Goal: Task Accomplishment & Management: Manage account settings

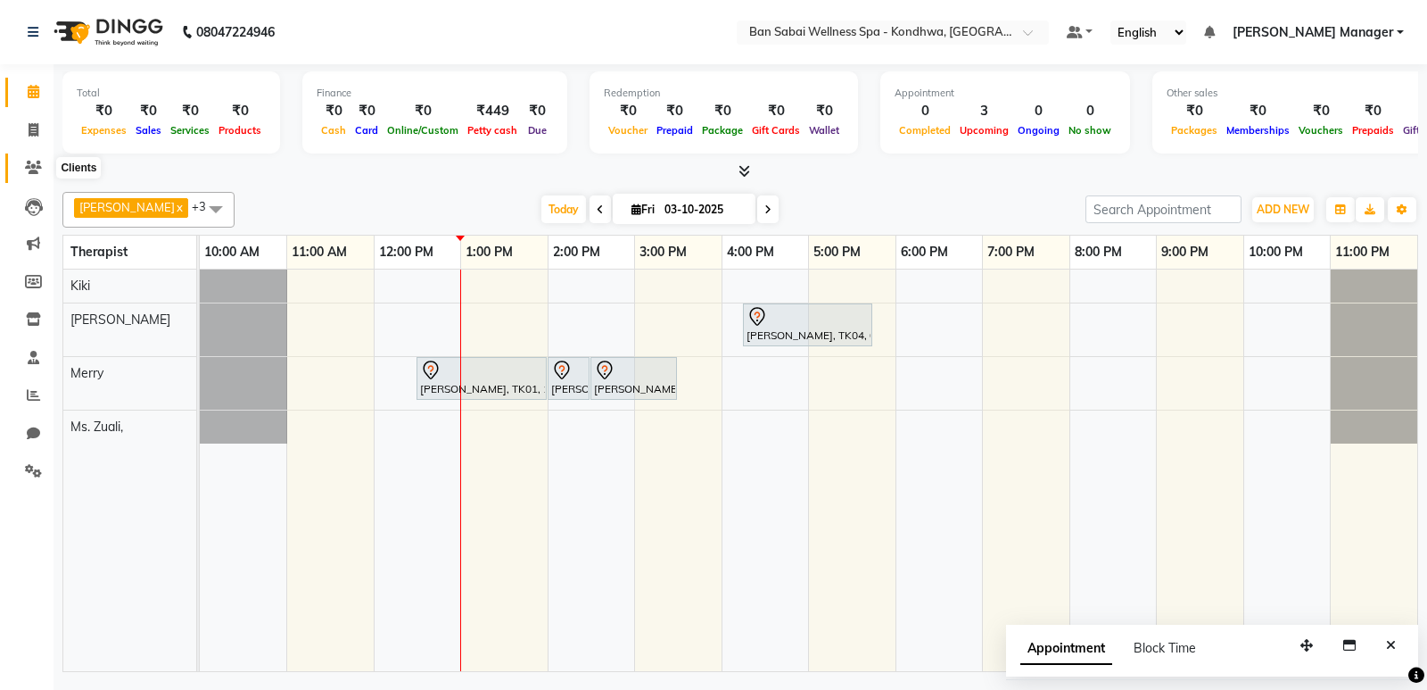
click at [39, 167] on icon at bounding box center [33, 167] width 17 height 13
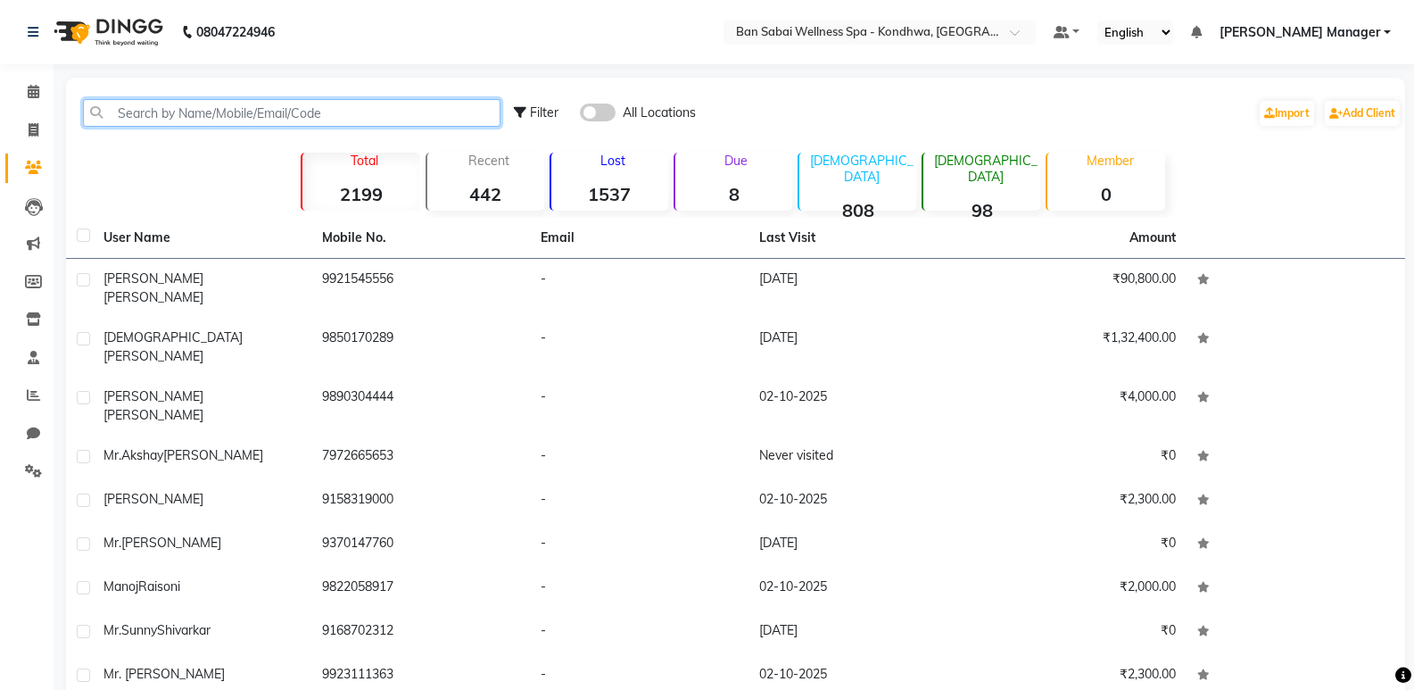
click at [349, 106] on input "text" at bounding box center [291, 113] width 417 height 28
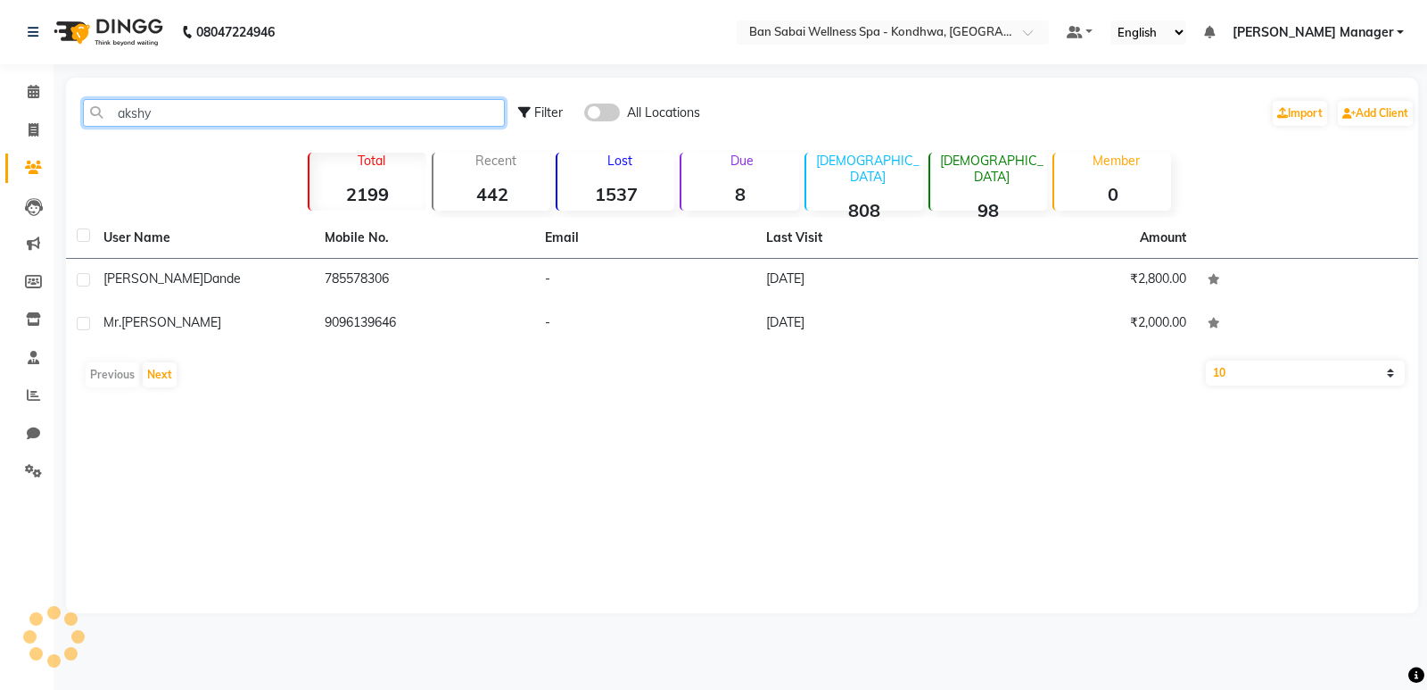
type input "[PERSON_NAME]"
drag, startPoint x: 202, startPoint y: 119, endPoint x: 105, endPoint y: 97, distance: 98.7
click at [105, 97] on div "[PERSON_NAME] Filter All Locations Import Add Client" at bounding box center [742, 113] width 1345 height 56
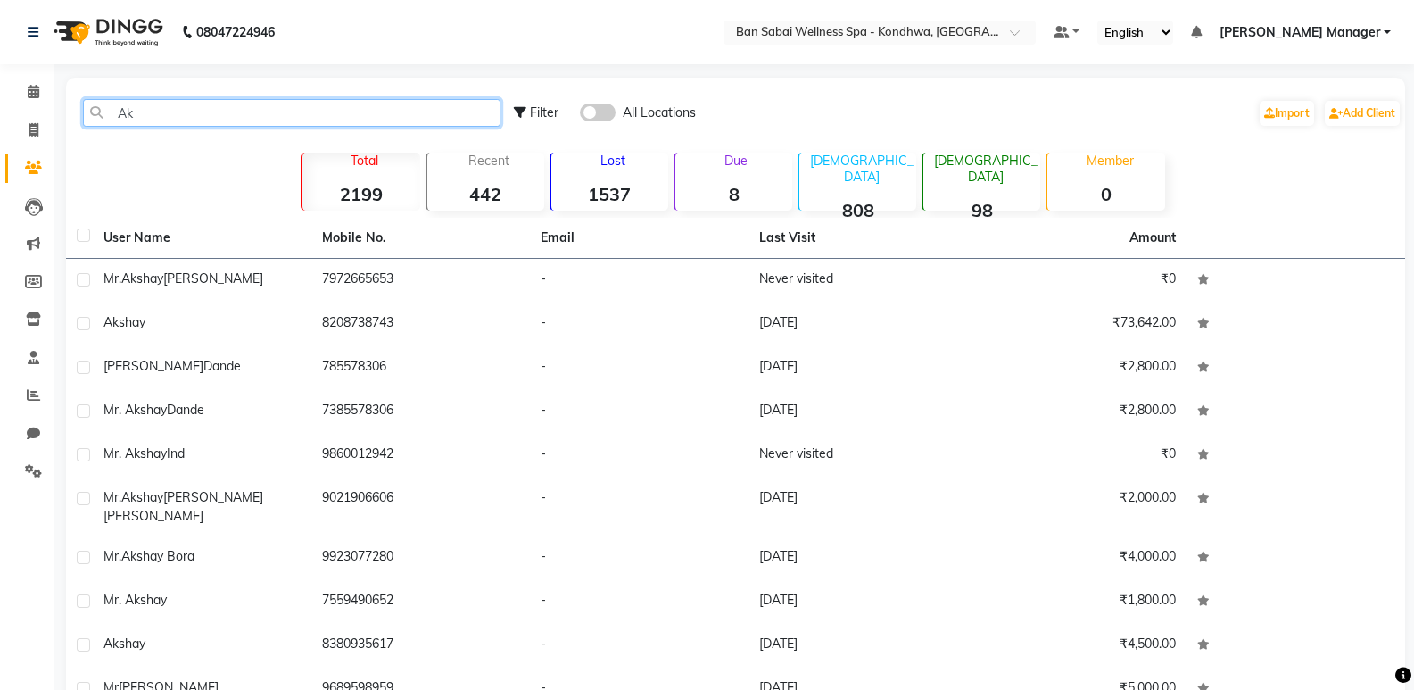
type input "A"
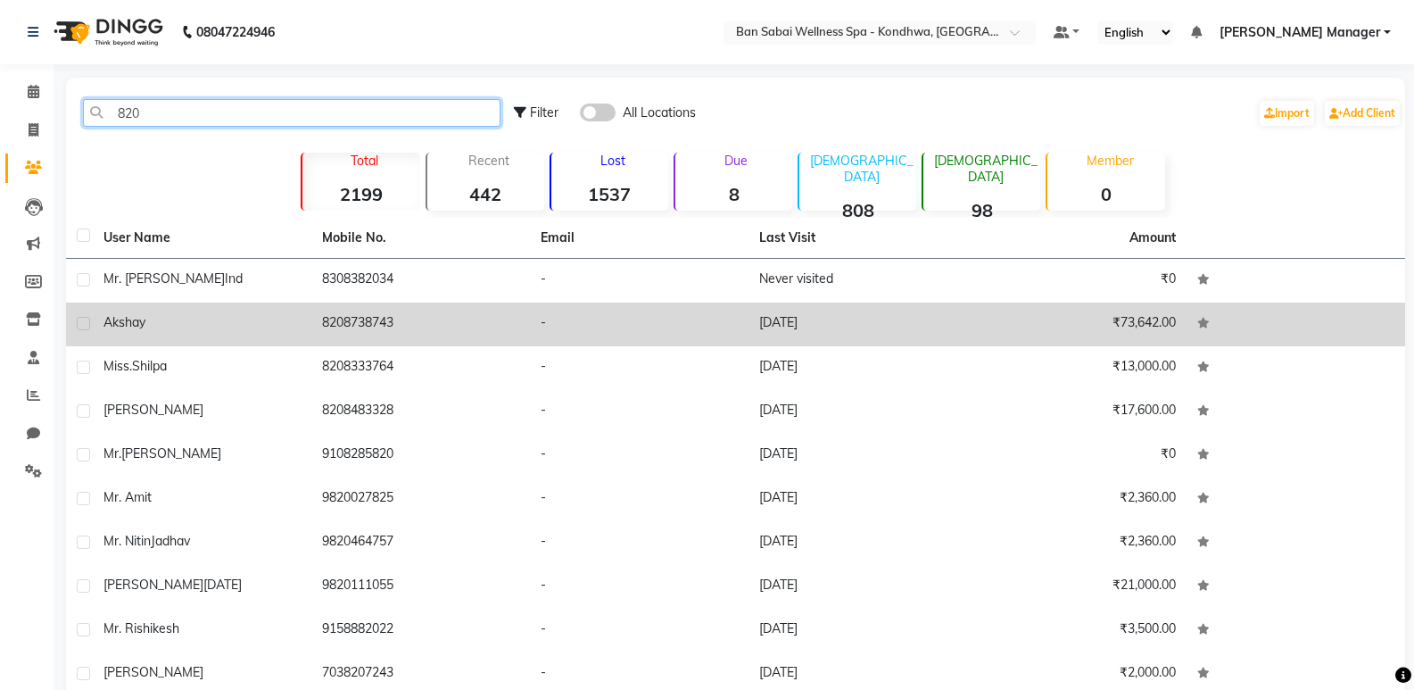
type input "820"
click at [402, 318] on td "8208738743" at bounding box center [420, 324] width 219 height 44
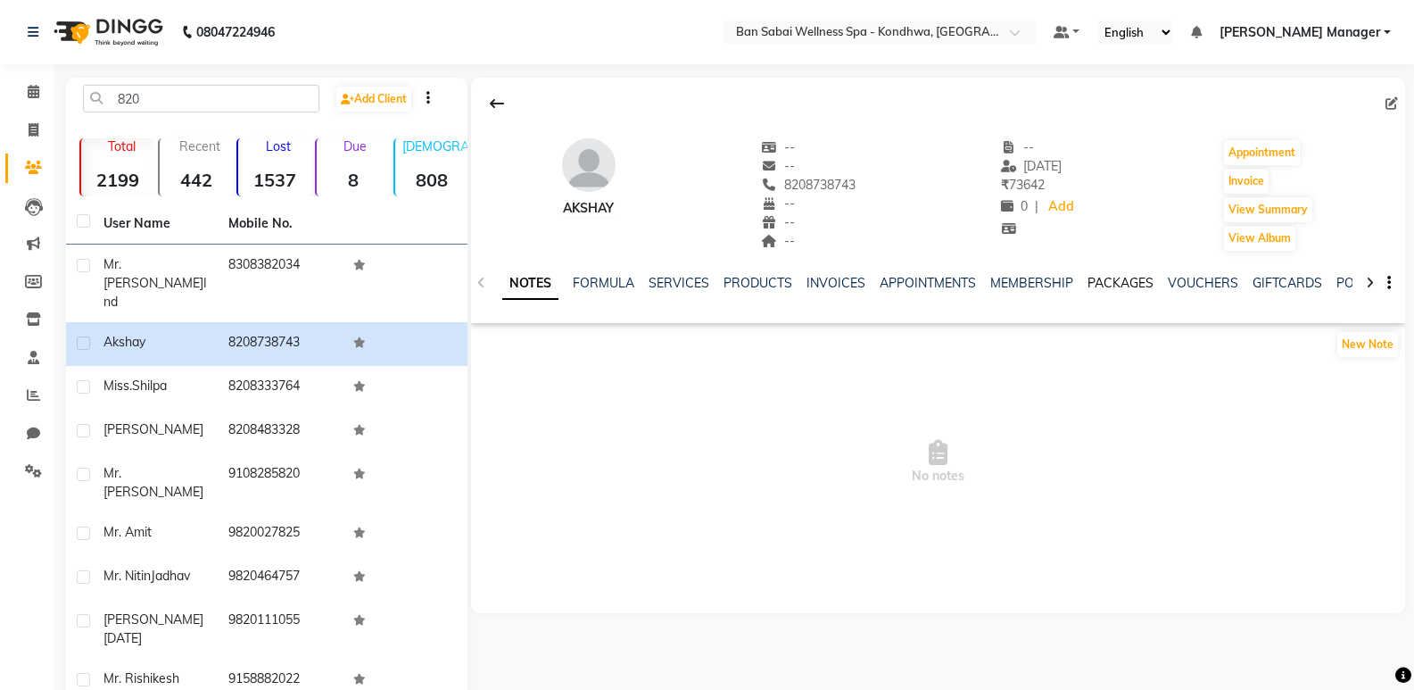
click at [1125, 282] on link "PACKAGES" at bounding box center [1120, 283] width 66 height 16
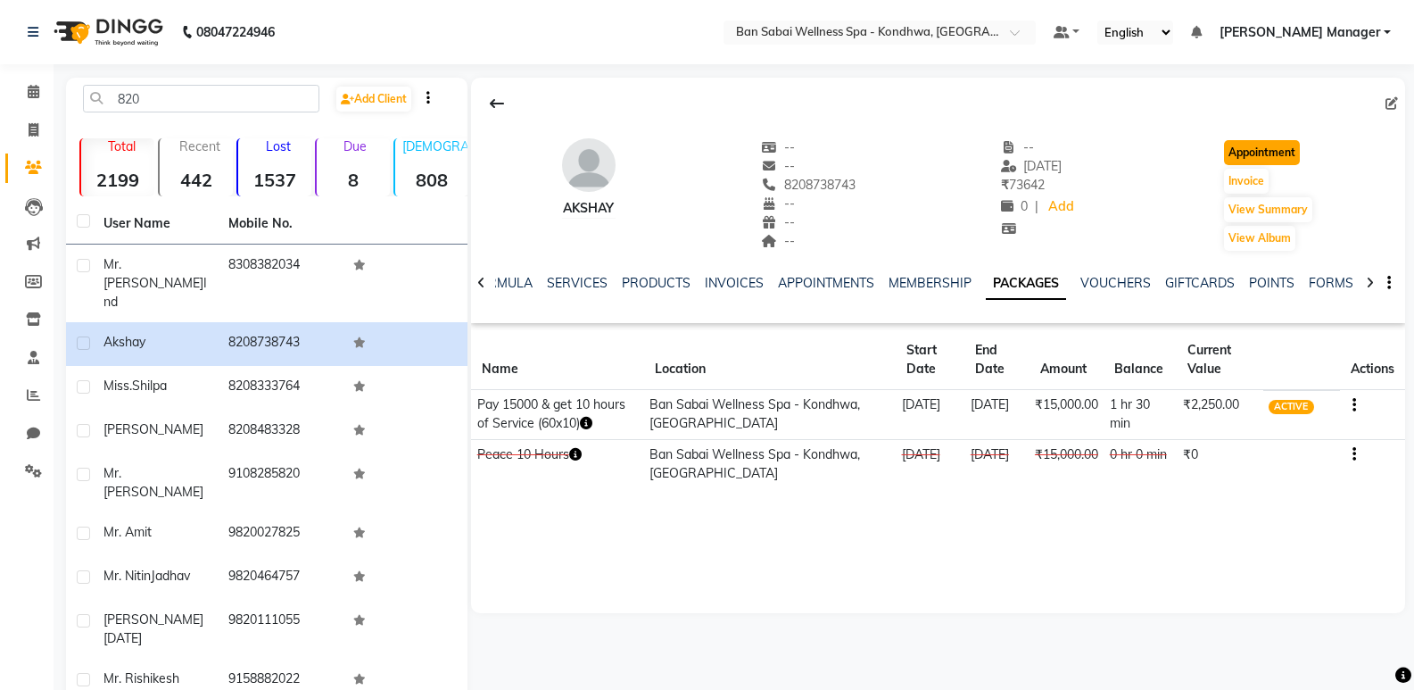
click at [1245, 160] on button "Appointment" at bounding box center [1262, 152] width 76 height 25
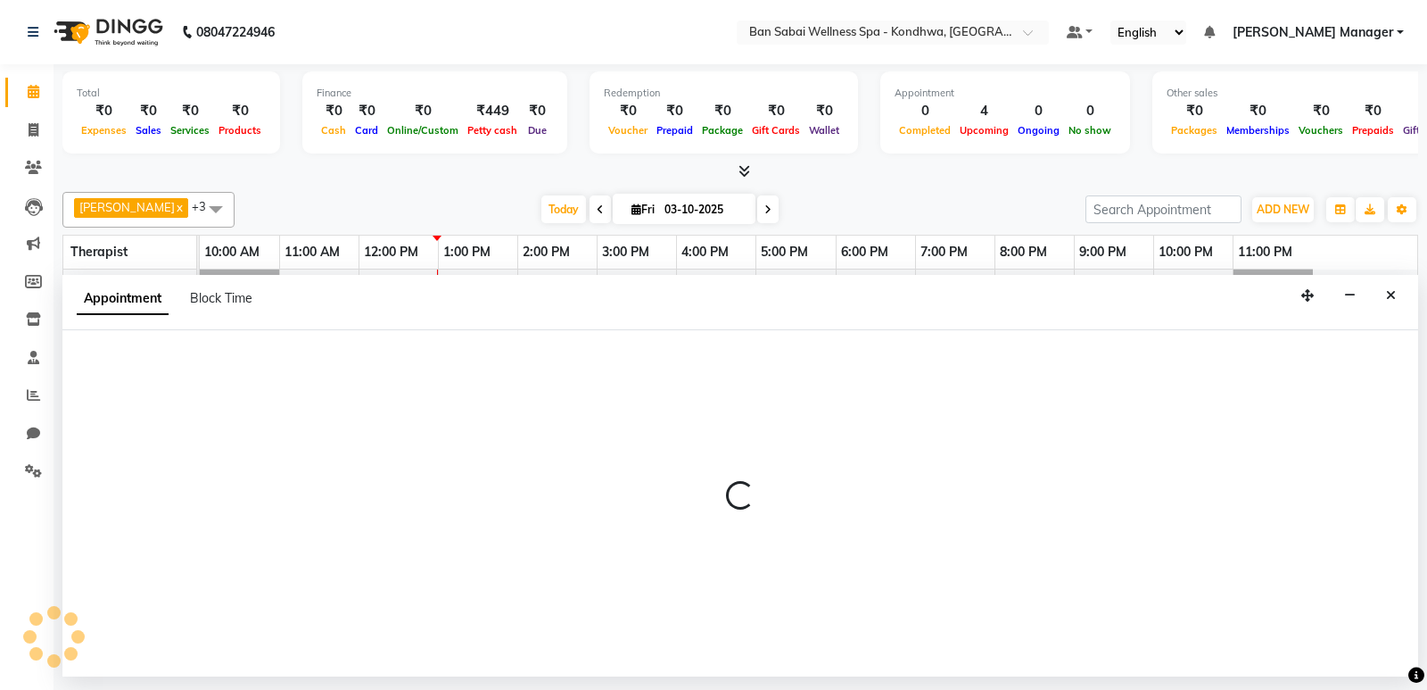
select select "tentative"
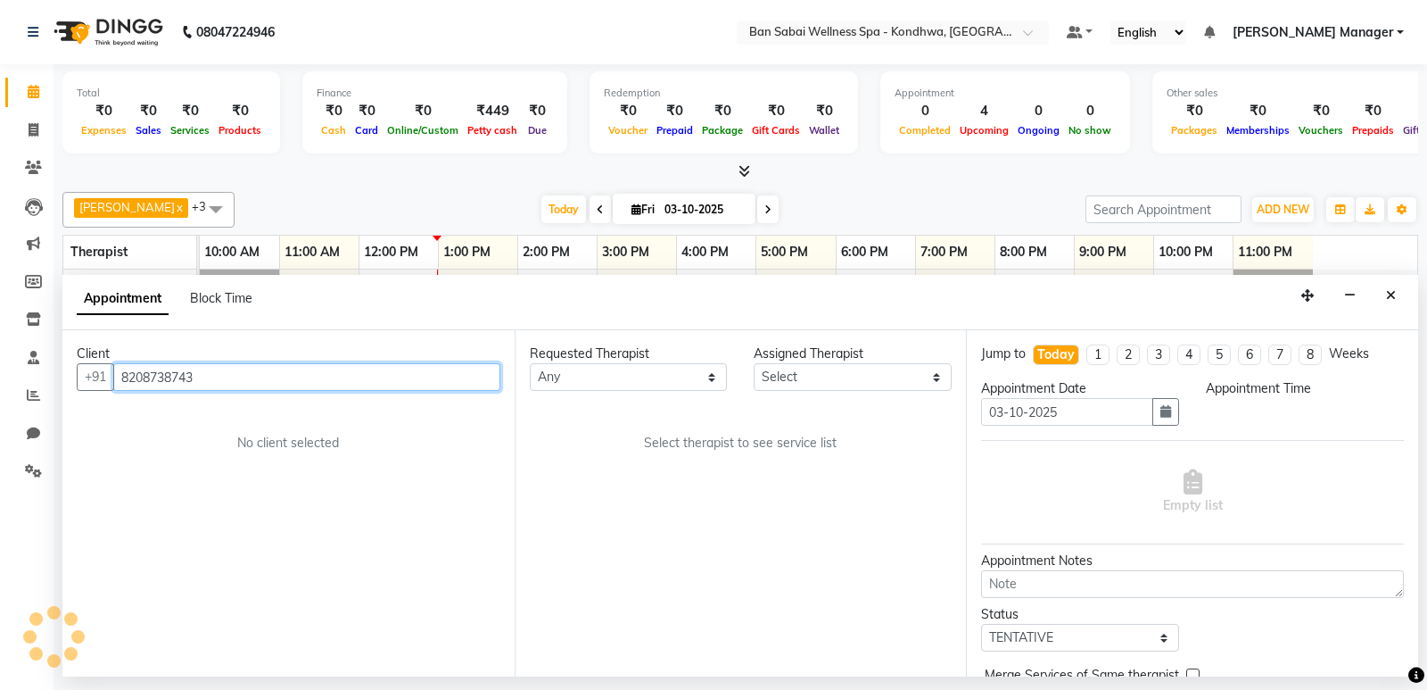
select select "660"
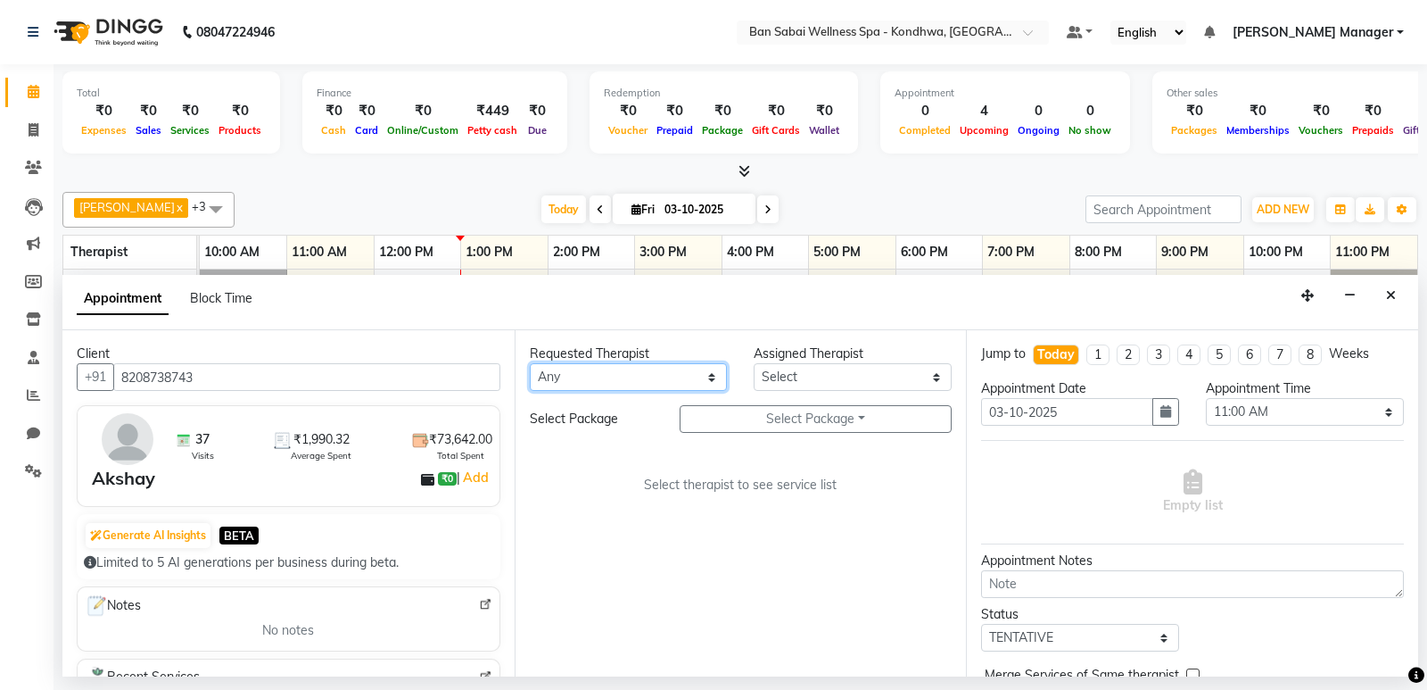
click at [632, 387] on select "Any Kiki [PERSON_NAME] [PERSON_NAME] Ms. Zuali," at bounding box center [629, 377] width 198 height 28
select select "78620"
click at [530, 363] on select "Any Kiki [PERSON_NAME] [PERSON_NAME] Ms. Zuali," at bounding box center [629, 377] width 198 height 28
select select "78620"
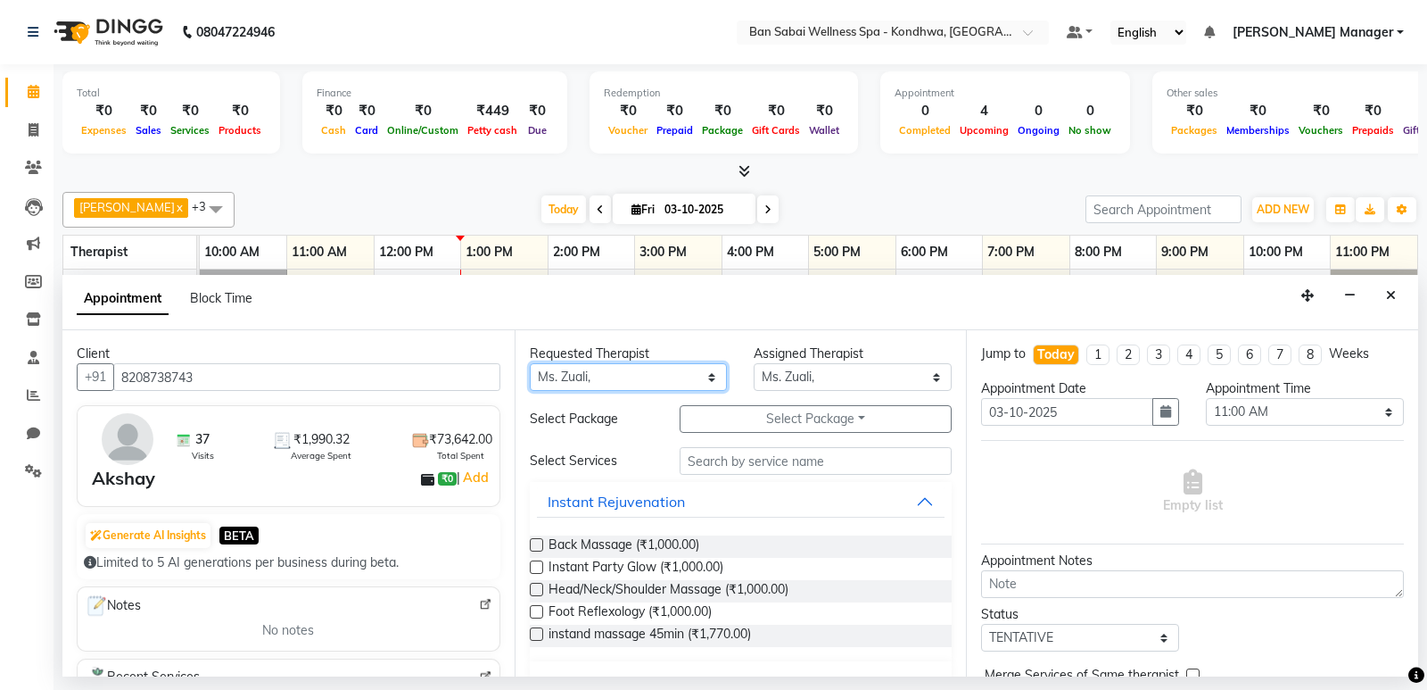
click at [640, 382] on select "Any Kiki [PERSON_NAME] [PERSON_NAME] Ms. Zuali," at bounding box center [629, 377] width 198 height 28
select select "86348"
click at [530, 363] on select "Any Kiki [PERSON_NAME] [PERSON_NAME] Ms. Zuali," at bounding box center [629, 377] width 198 height 28
select select "86348"
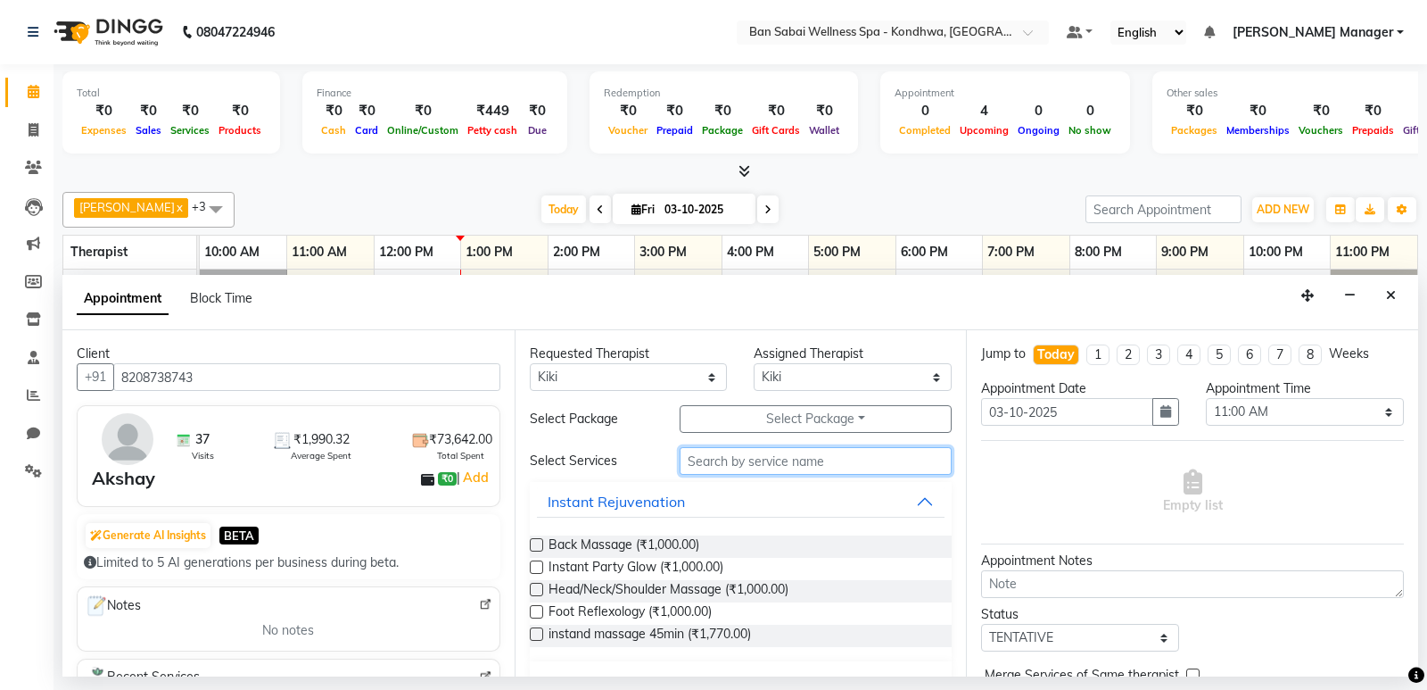
click at [720, 459] on input "text" at bounding box center [816, 461] width 273 height 28
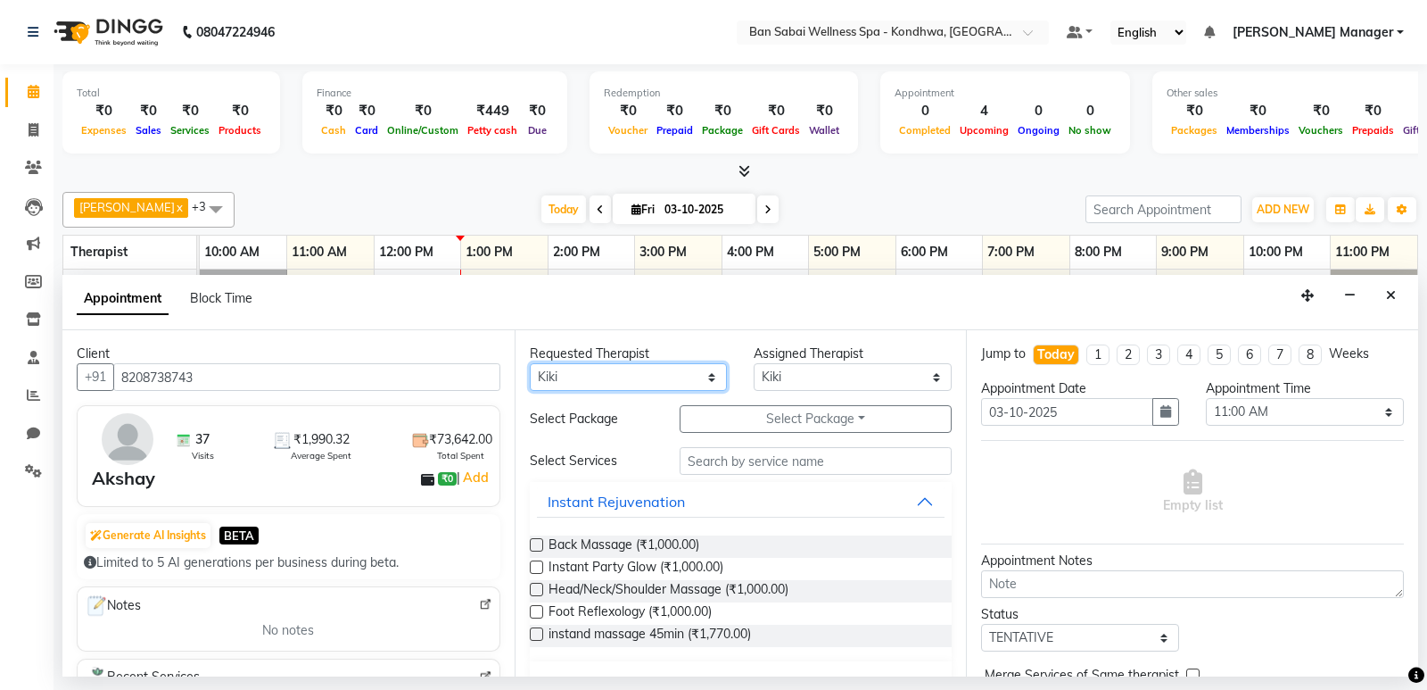
click at [706, 382] on select "Any Kiki [PERSON_NAME] [PERSON_NAME] Ms. Zuali," at bounding box center [629, 377] width 198 height 28
select select "78604"
click at [530, 363] on select "Any Kiki [PERSON_NAME] [PERSON_NAME] Ms. Zuali," at bounding box center [629, 377] width 198 height 28
select select "78604"
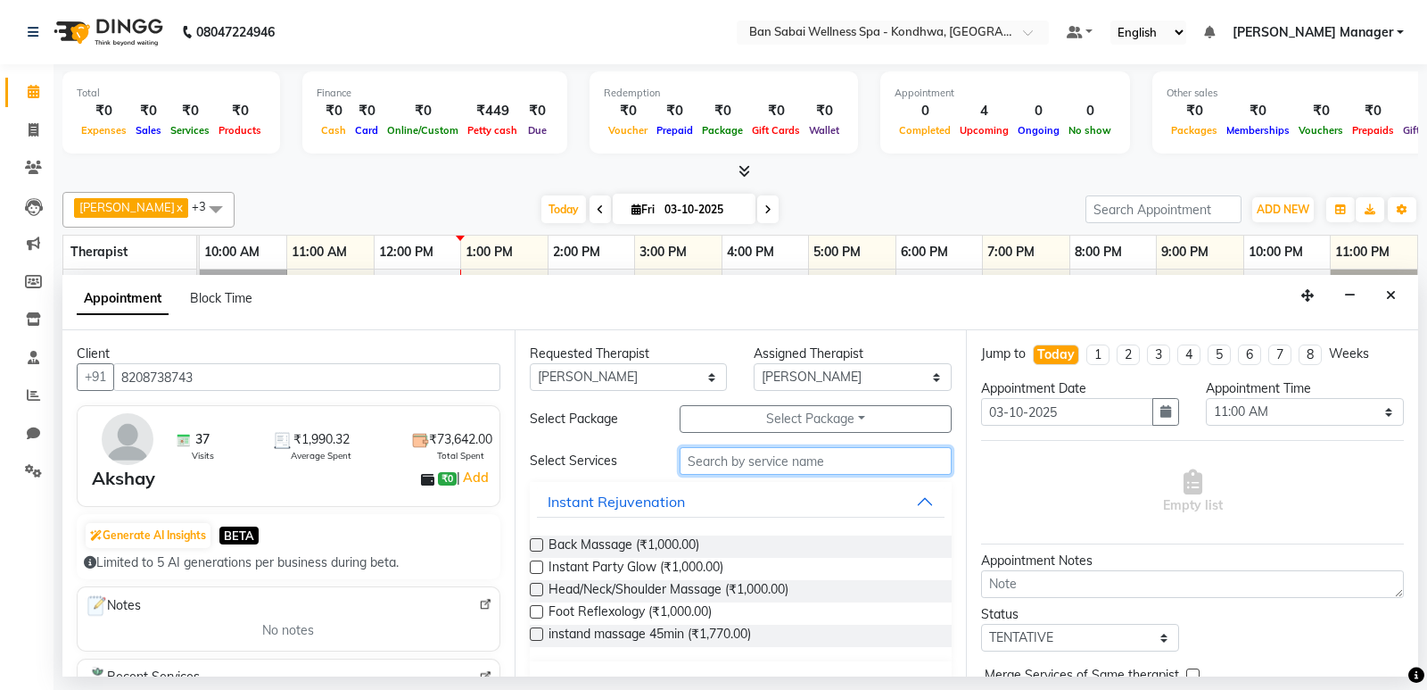
click at [706, 470] on input "text" at bounding box center [816, 461] width 273 height 28
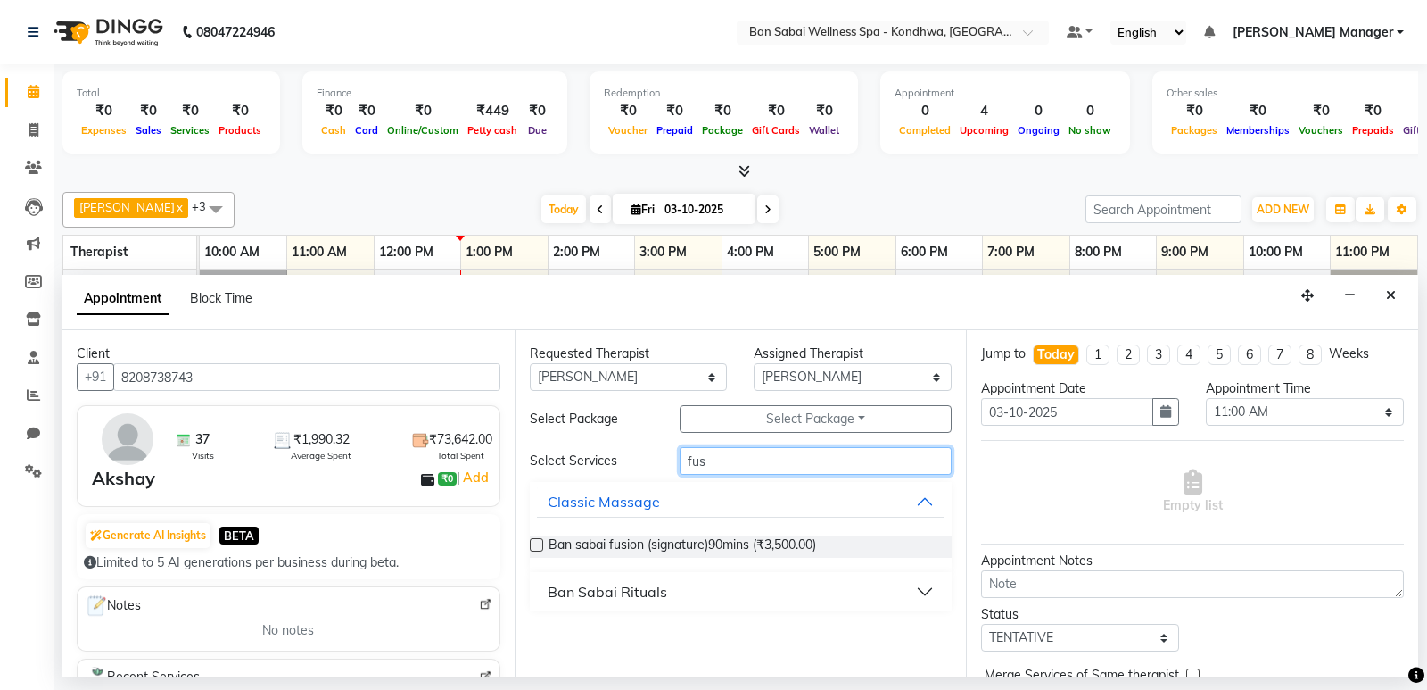
type input "fus"
click at [534, 549] on label at bounding box center [536, 544] width 13 height 13
click at [534, 549] on input "checkbox" at bounding box center [536, 547] width 12 height 12
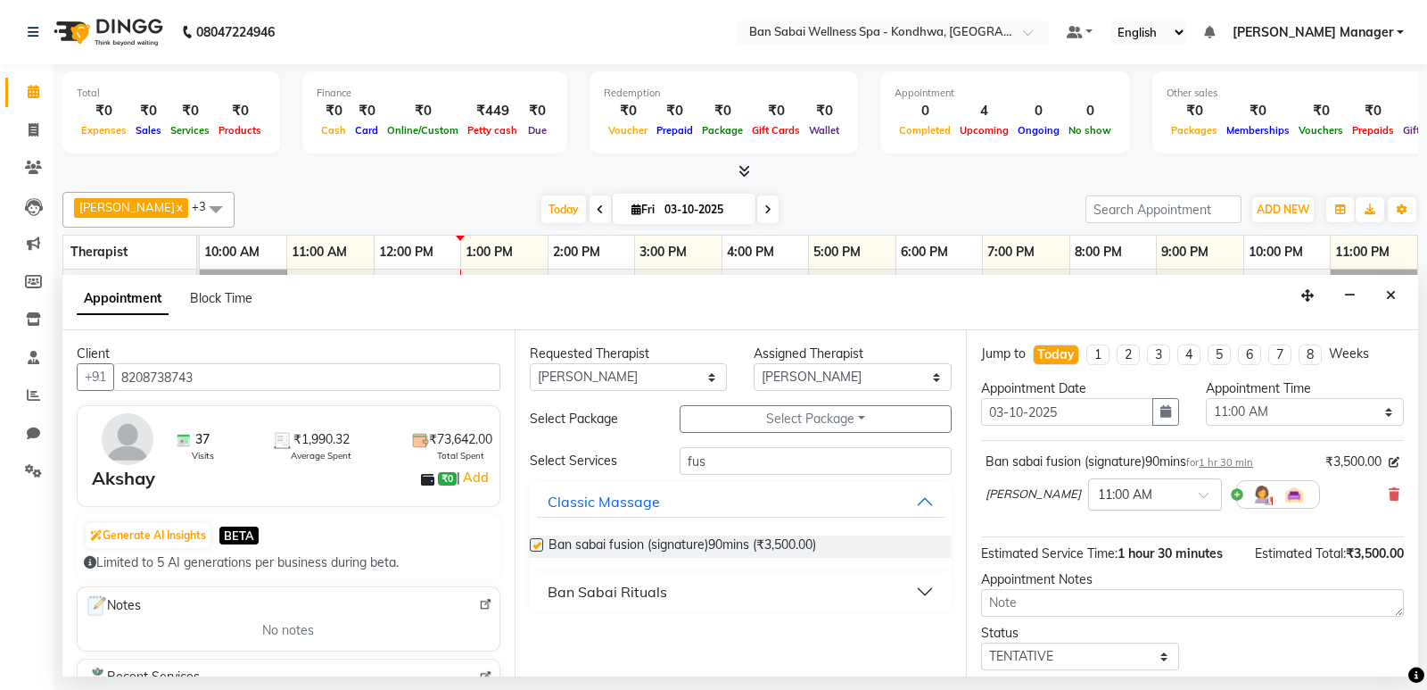
checkbox input "false"
click at [1098, 488] on input "text" at bounding box center [1137, 492] width 78 height 19
click at [1089, 558] on div "02:15 PM" at bounding box center [1155, 565] width 132 height 33
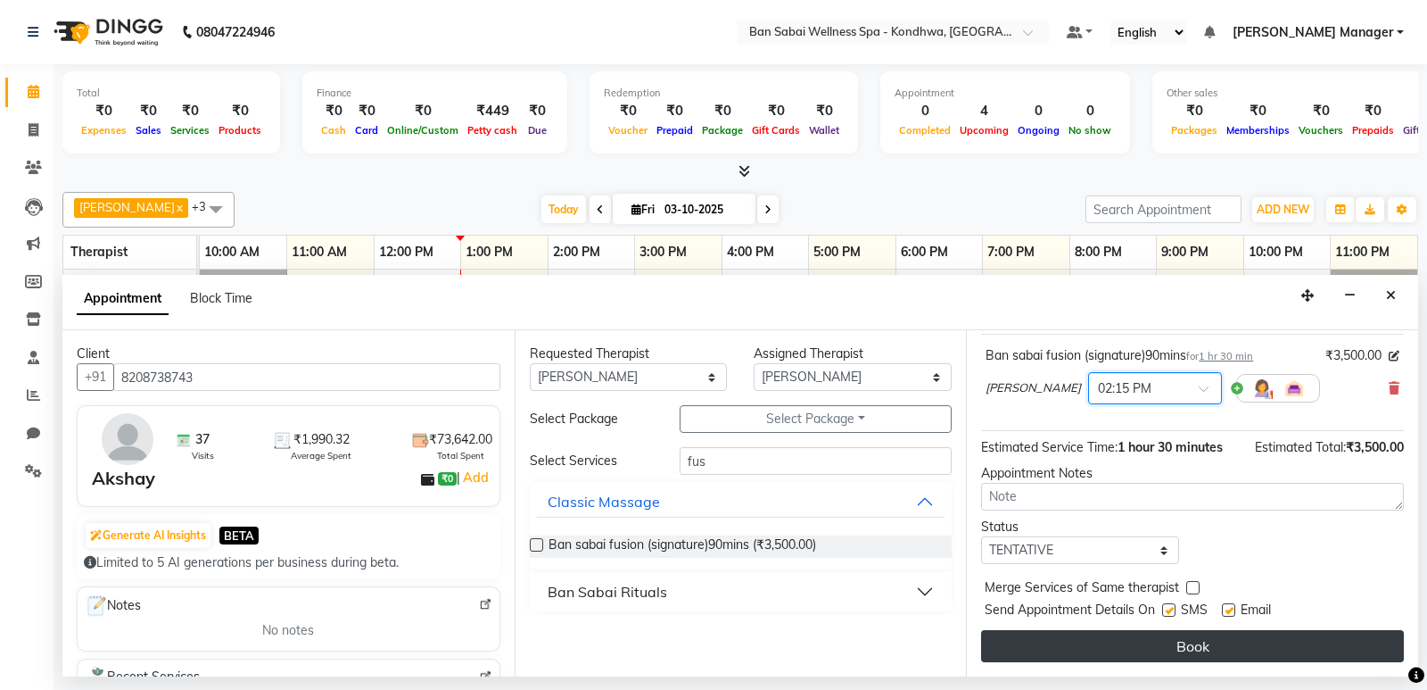
click at [1069, 636] on button "Book" at bounding box center [1192, 646] width 423 height 32
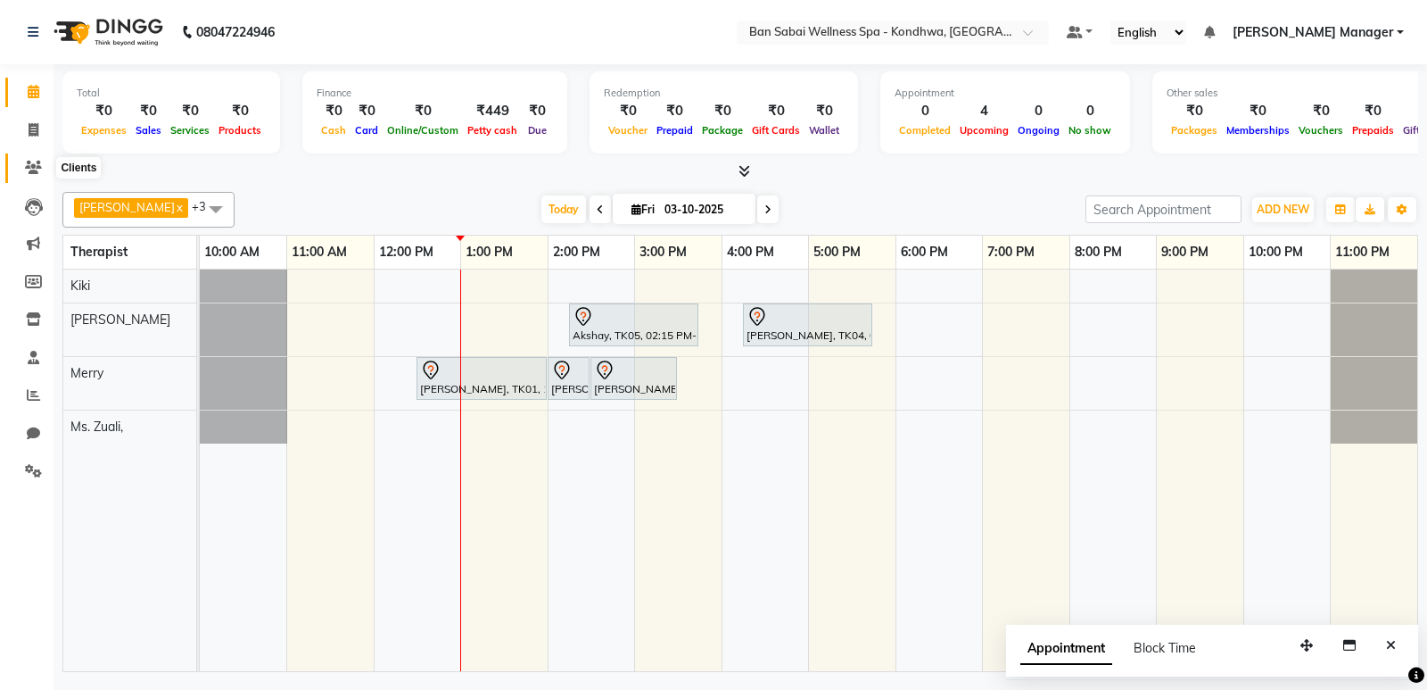
click at [35, 169] on icon at bounding box center [33, 167] width 17 height 13
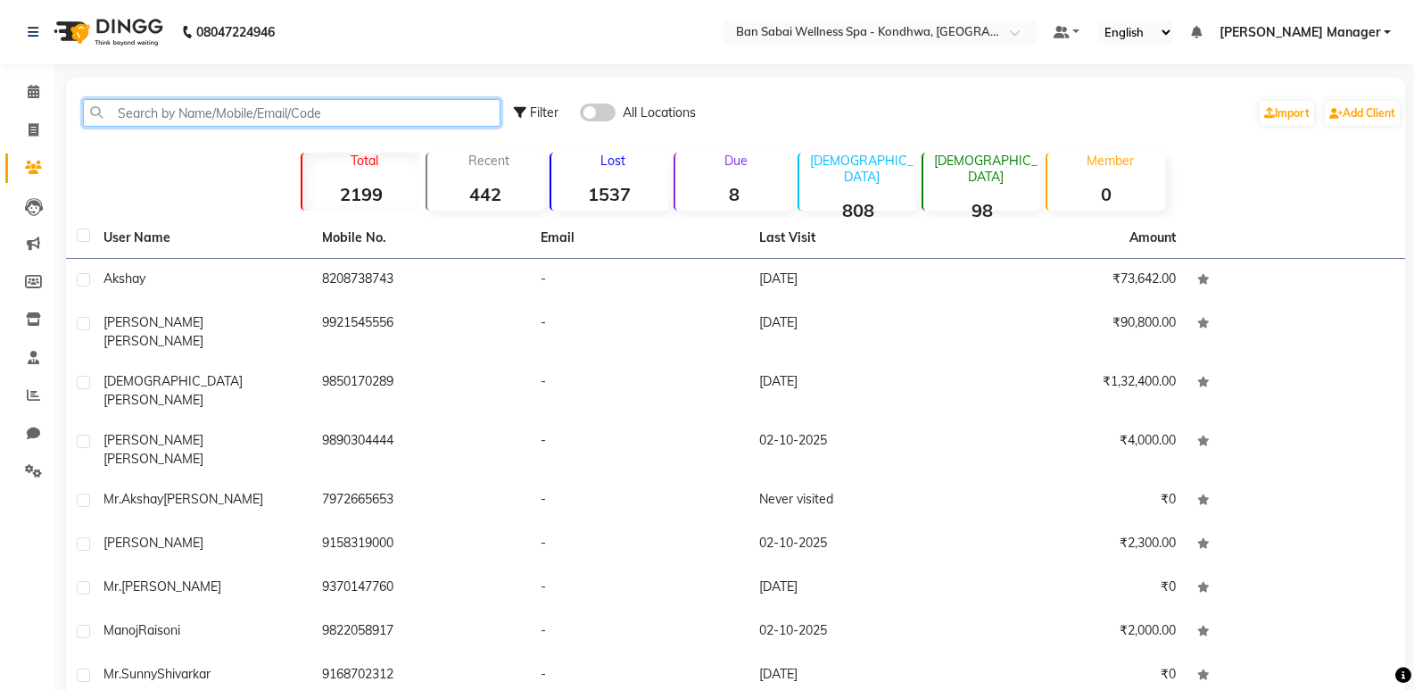
click at [235, 111] on input "text" at bounding box center [291, 113] width 417 height 28
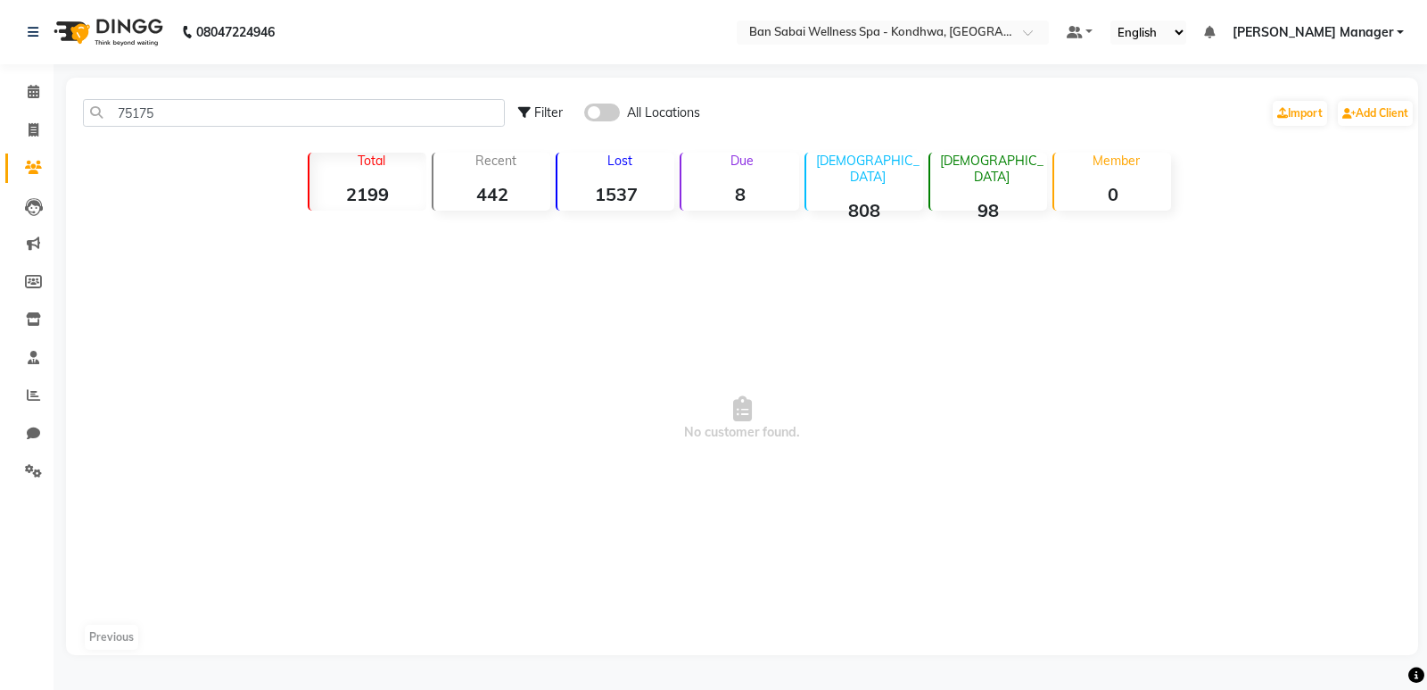
click at [608, 108] on span at bounding box center [602, 112] width 36 height 18
click at [584, 115] on input "checkbox" at bounding box center [584, 115] width 0 height 0
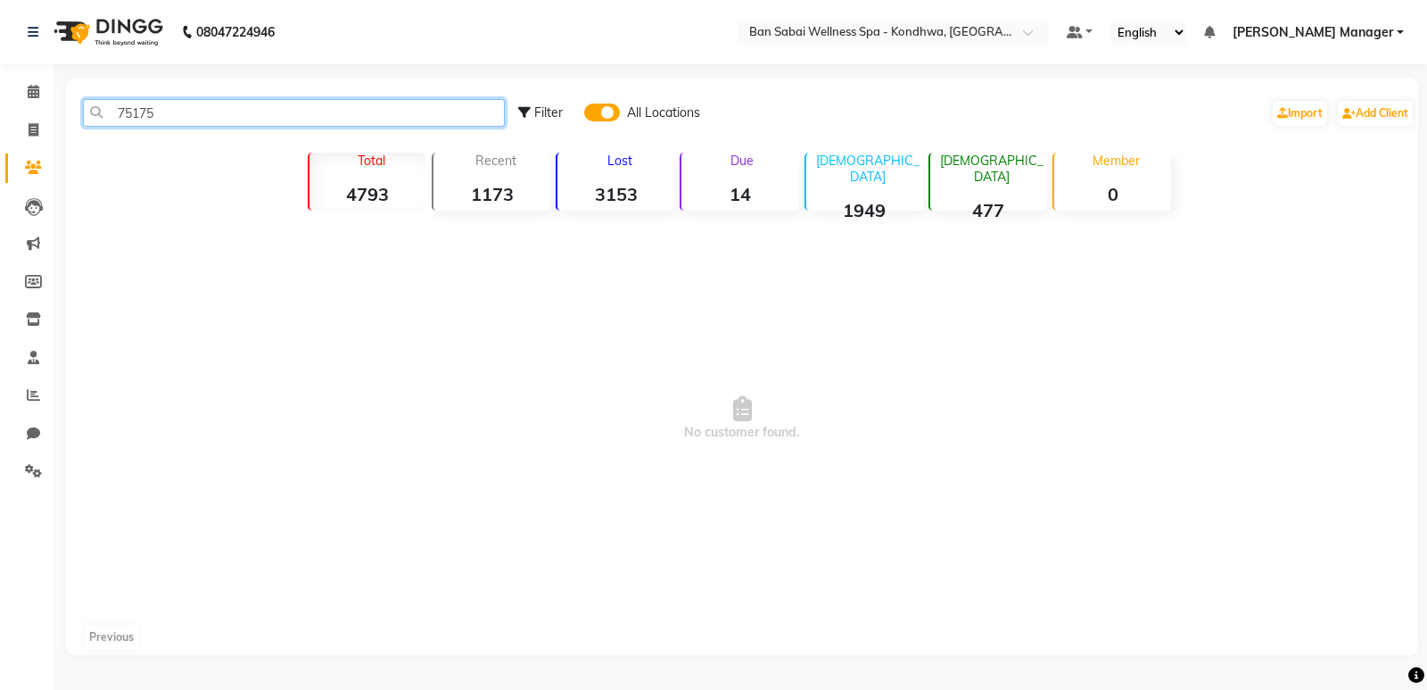
click at [396, 109] on input "75175" at bounding box center [294, 113] width 422 height 28
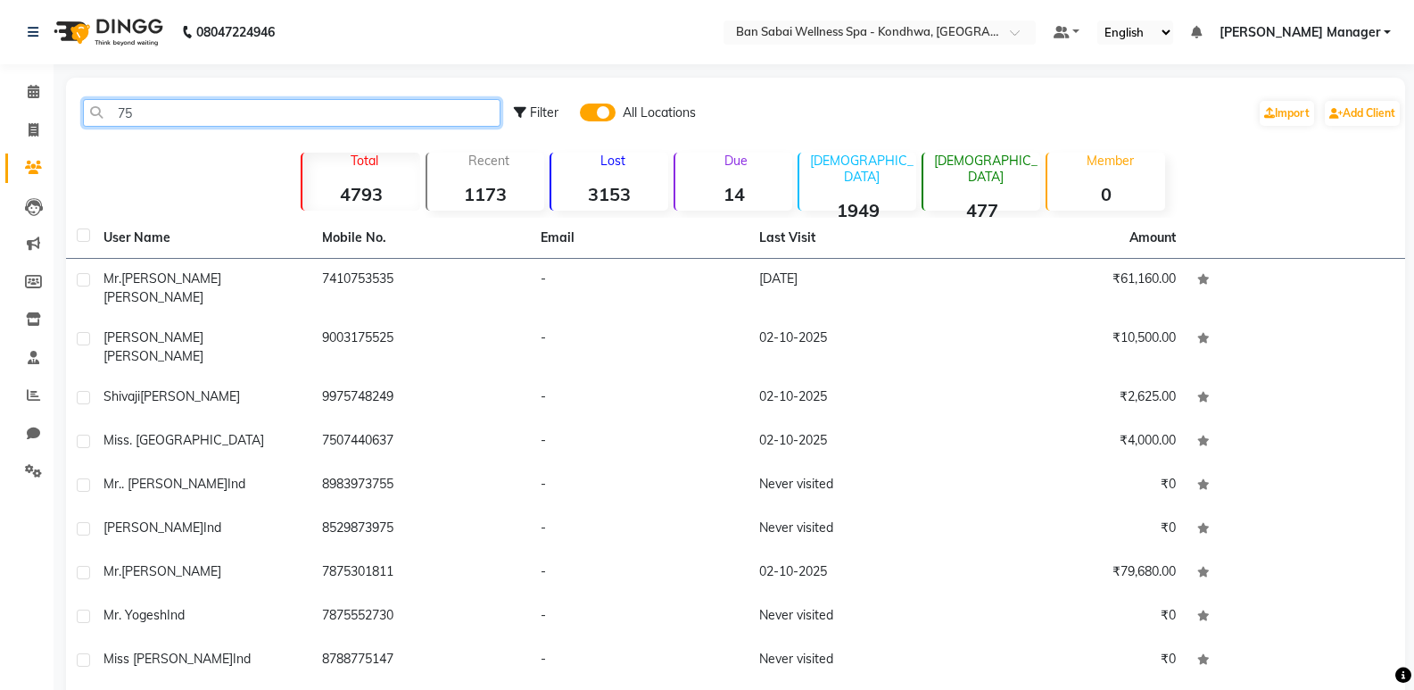
type input "7"
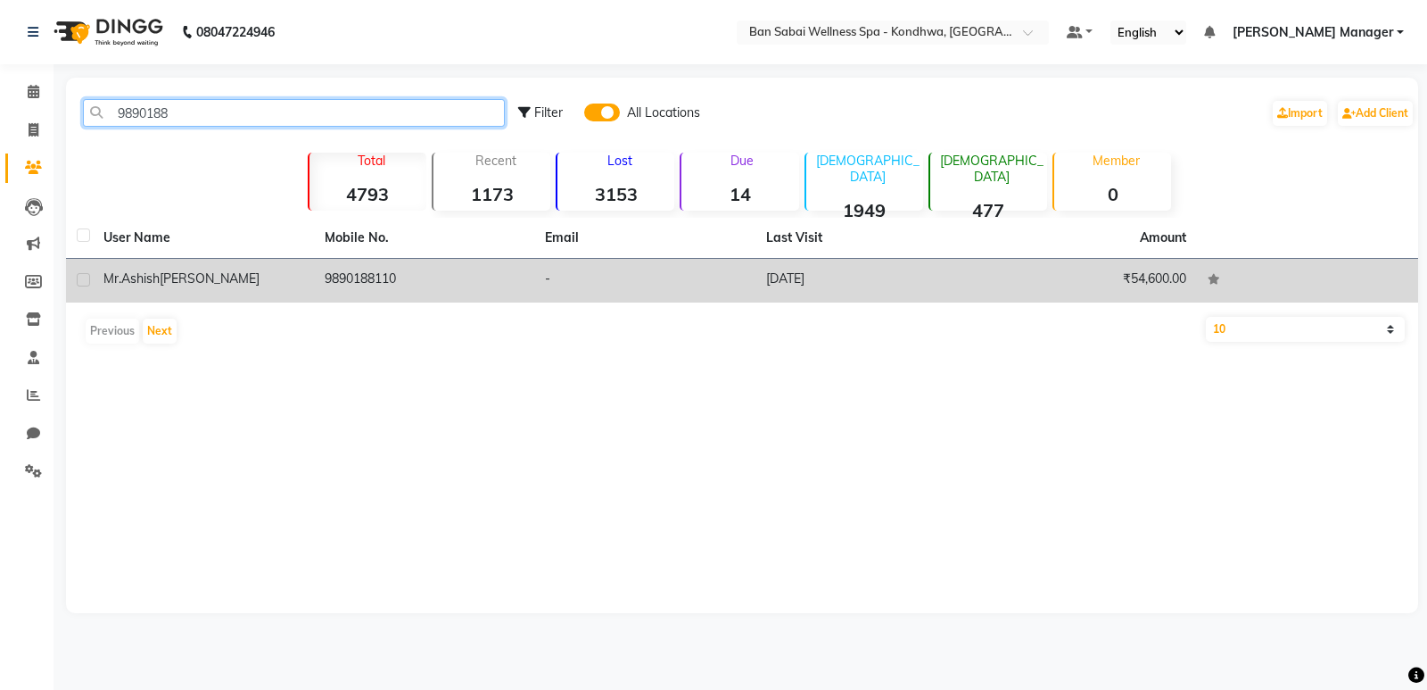
type input "9890188"
click at [549, 268] on td "-" at bounding box center [644, 281] width 221 height 44
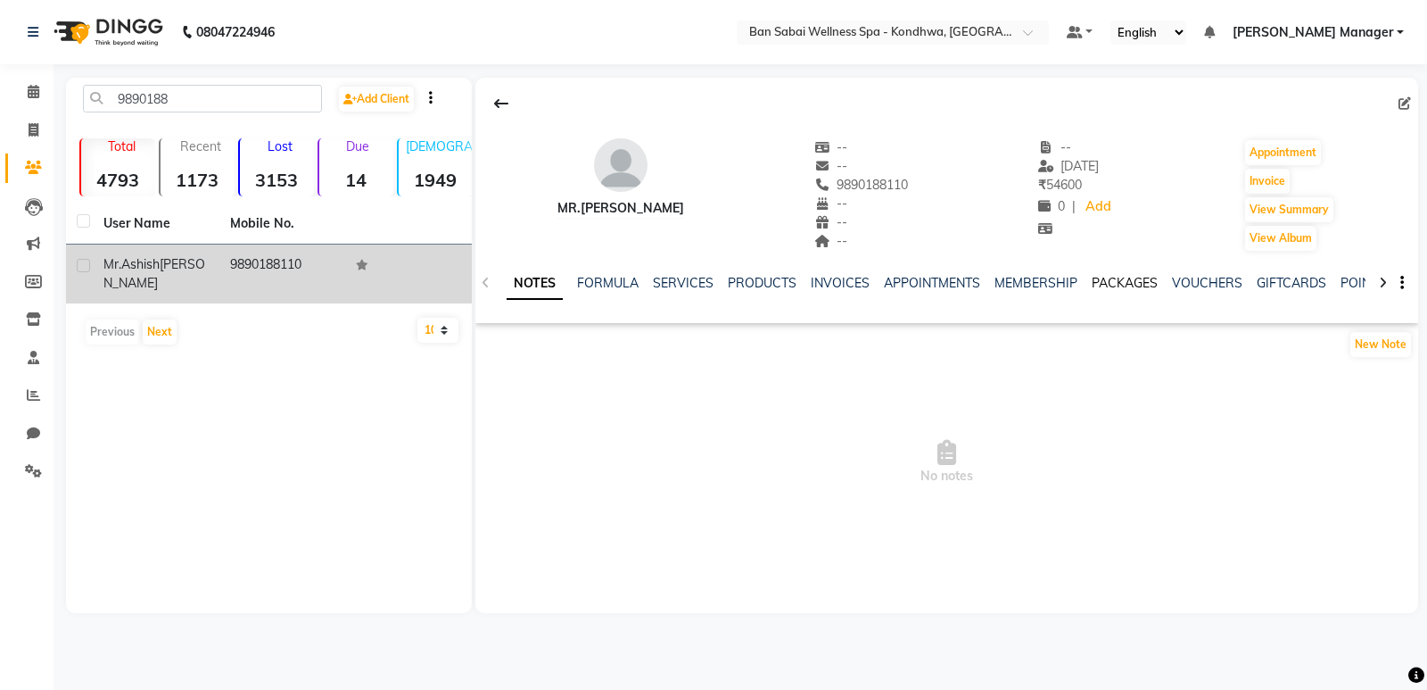
click at [1118, 286] on link "PACKAGES" at bounding box center [1125, 283] width 66 height 16
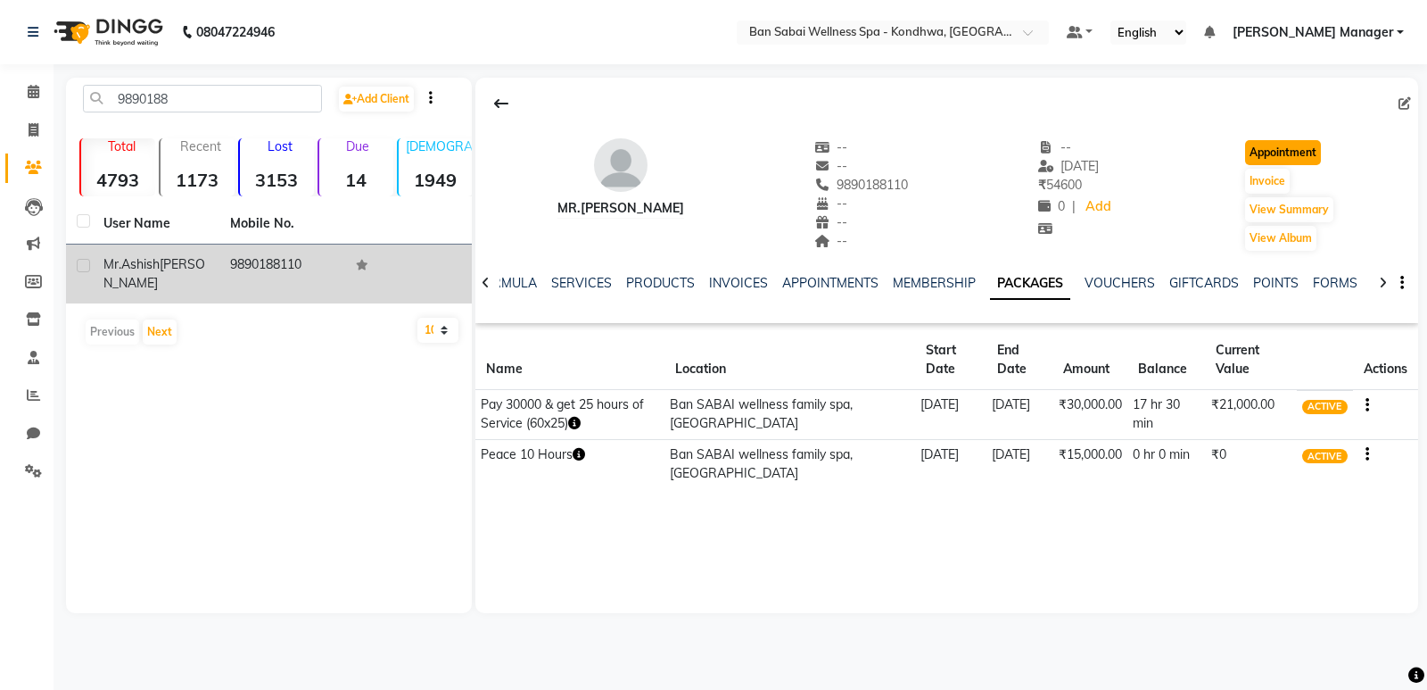
click at [1301, 156] on button "Appointment" at bounding box center [1283, 152] width 76 height 25
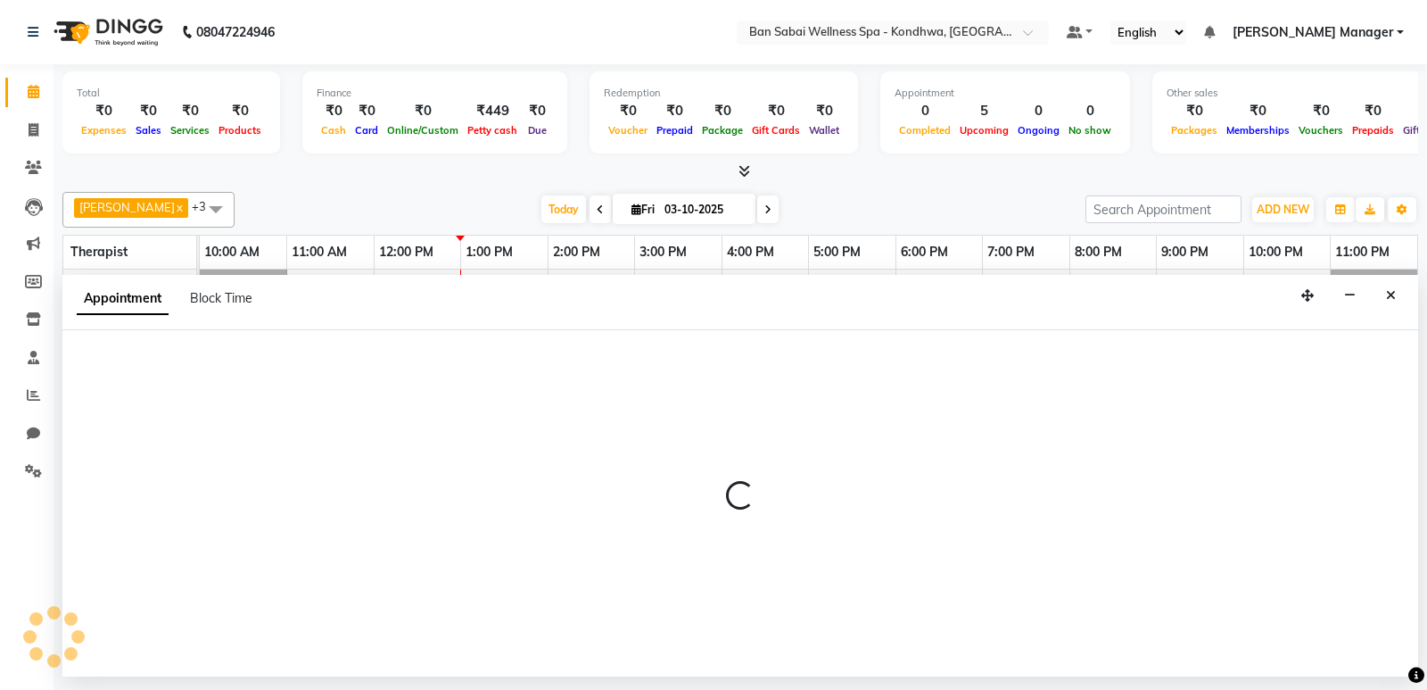
select select "660"
select select "tentative"
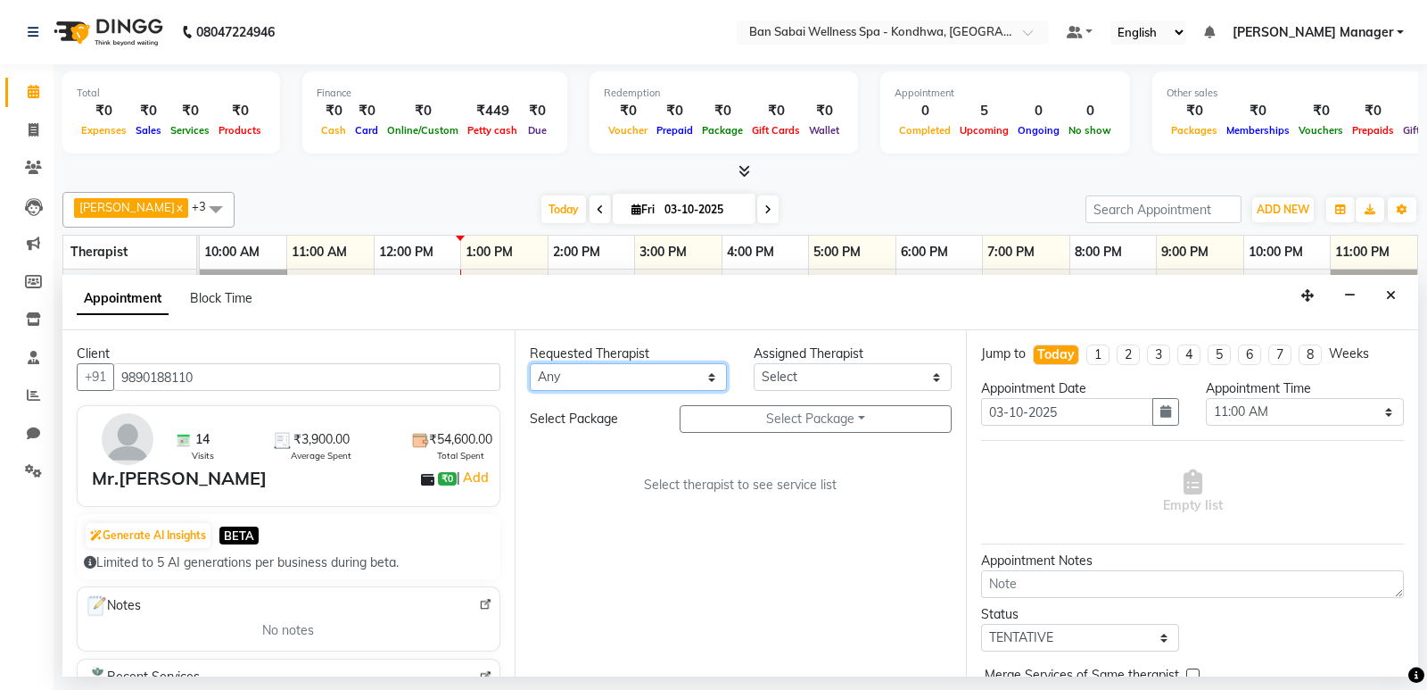
click at [627, 377] on select "Any Kiki [PERSON_NAME] [PERSON_NAME] Ms. Zuali," at bounding box center [629, 377] width 198 height 28
select select "78620"
click at [530, 363] on select "Any Kiki [PERSON_NAME] [PERSON_NAME] Ms. Zuali," at bounding box center [629, 377] width 198 height 28
select select "78620"
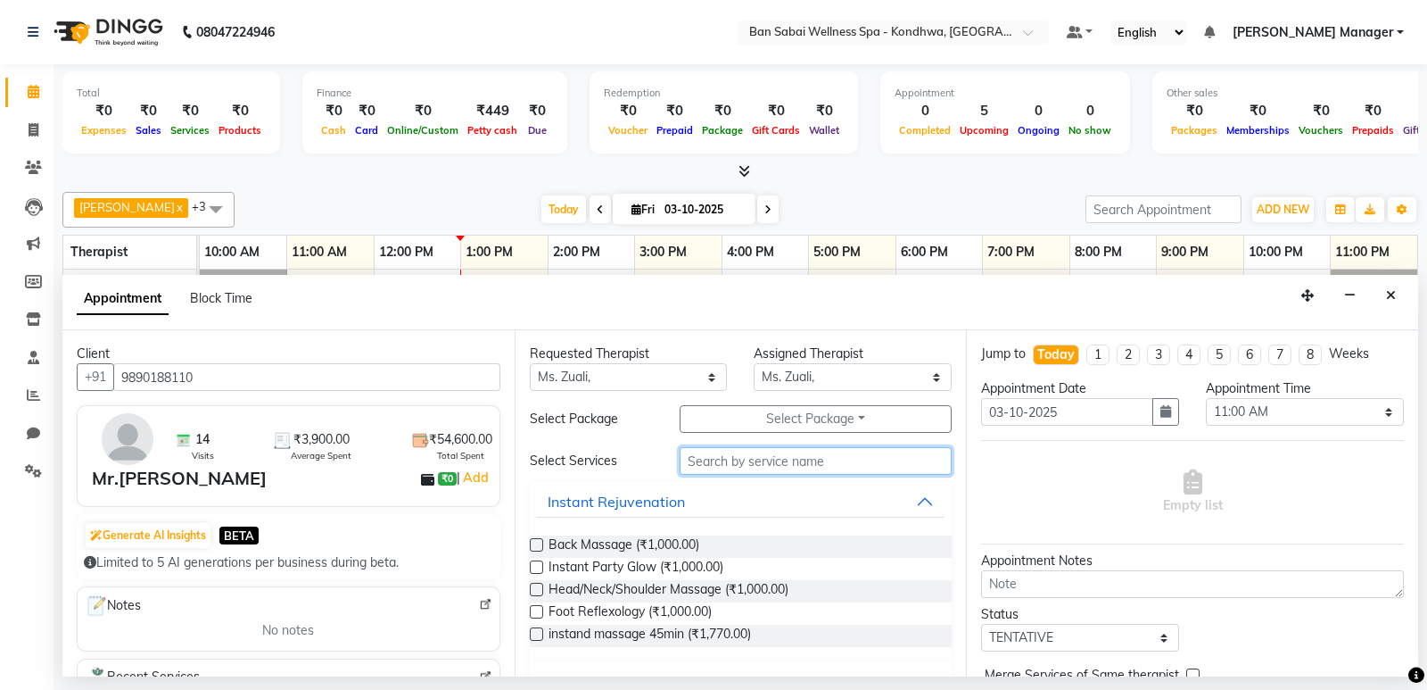
click at [719, 464] on input "text" at bounding box center [816, 461] width 273 height 28
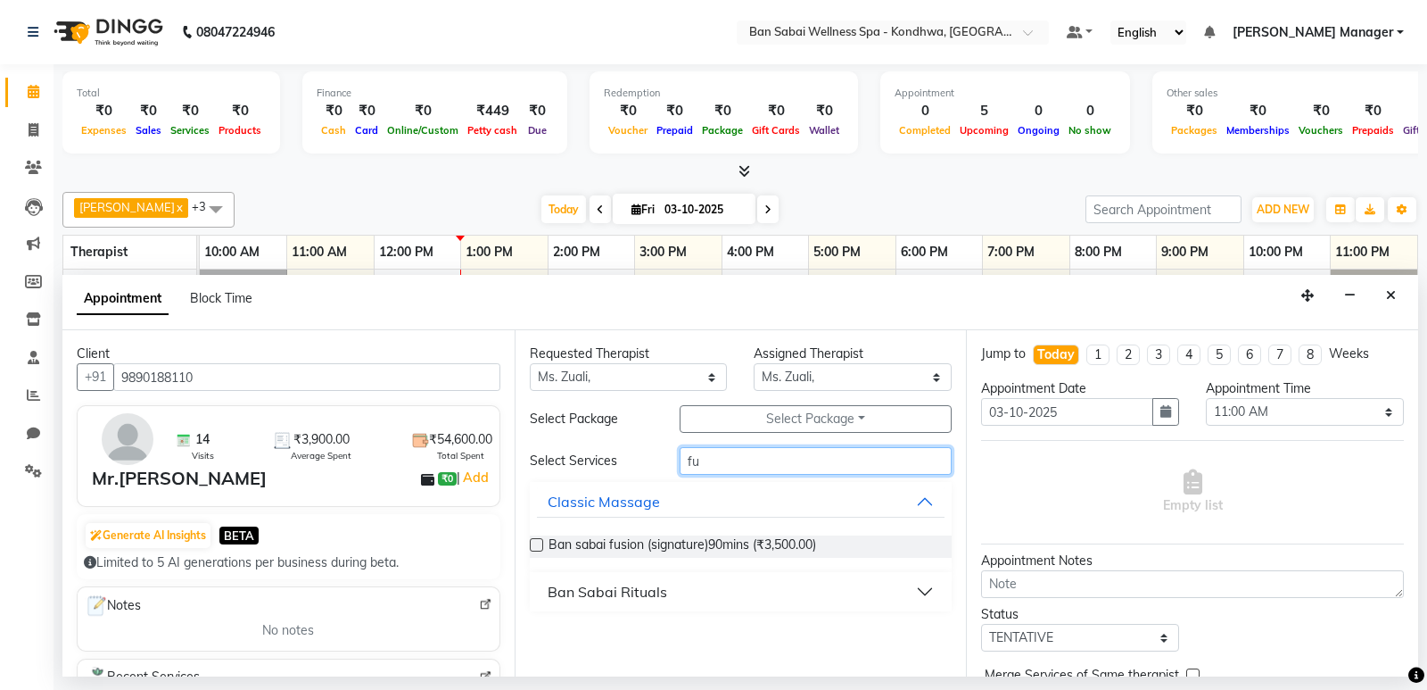
type input "fu"
click at [532, 544] on label at bounding box center [536, 544] width 13 height 13
click at [532, 544] on input "checkbox" at bounding box center [536, 547] width 12 height 12
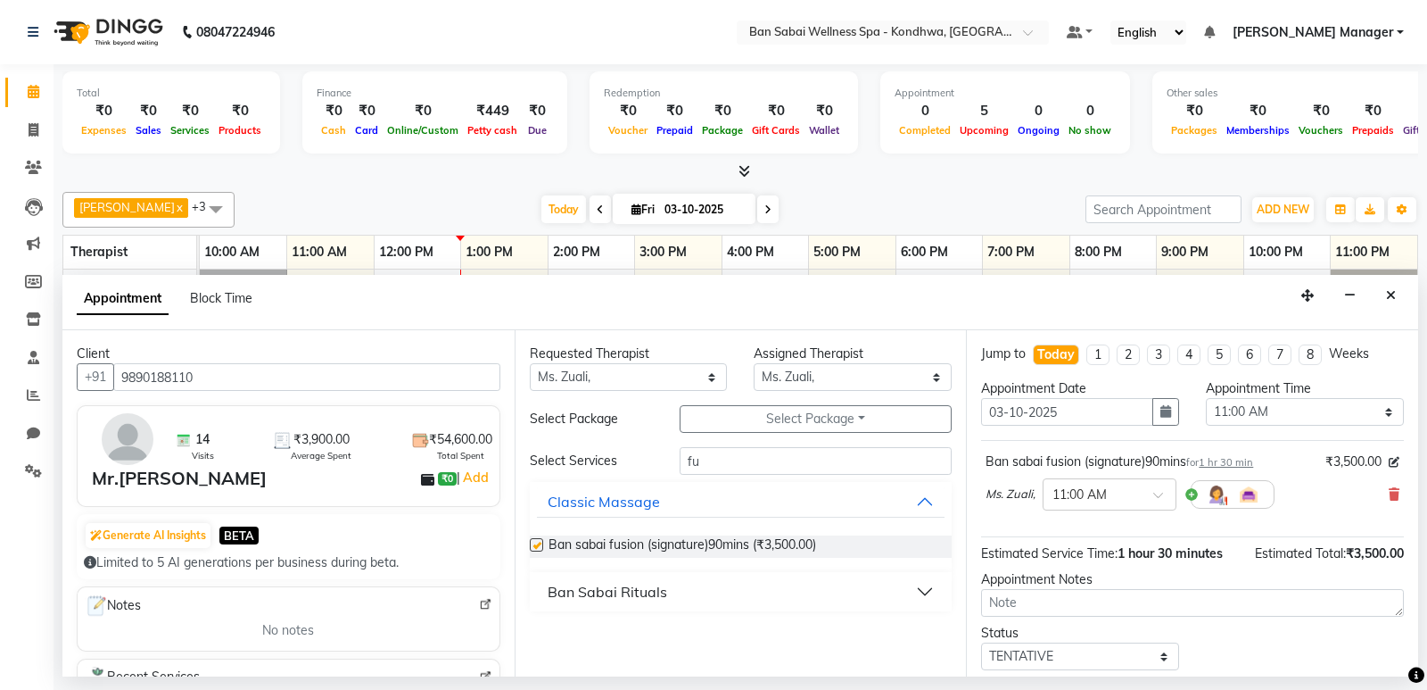
checkbox input "false"
click at [1084, 501] on input "text" at bounding box center [1092, 492] width 78 height 19
click at [1086, 635] on div "02:00 PM" at bounding box center [1110, 644] width 132 height 33
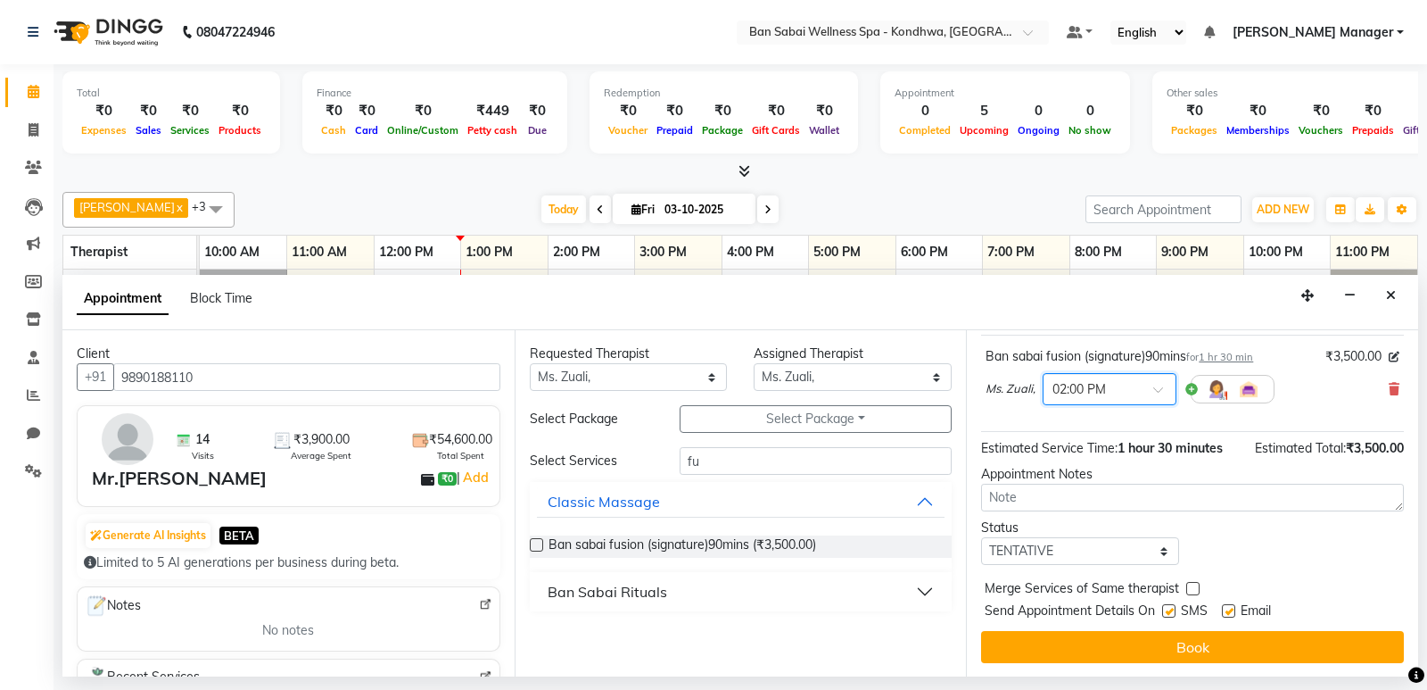
scroll to position [106, 0]
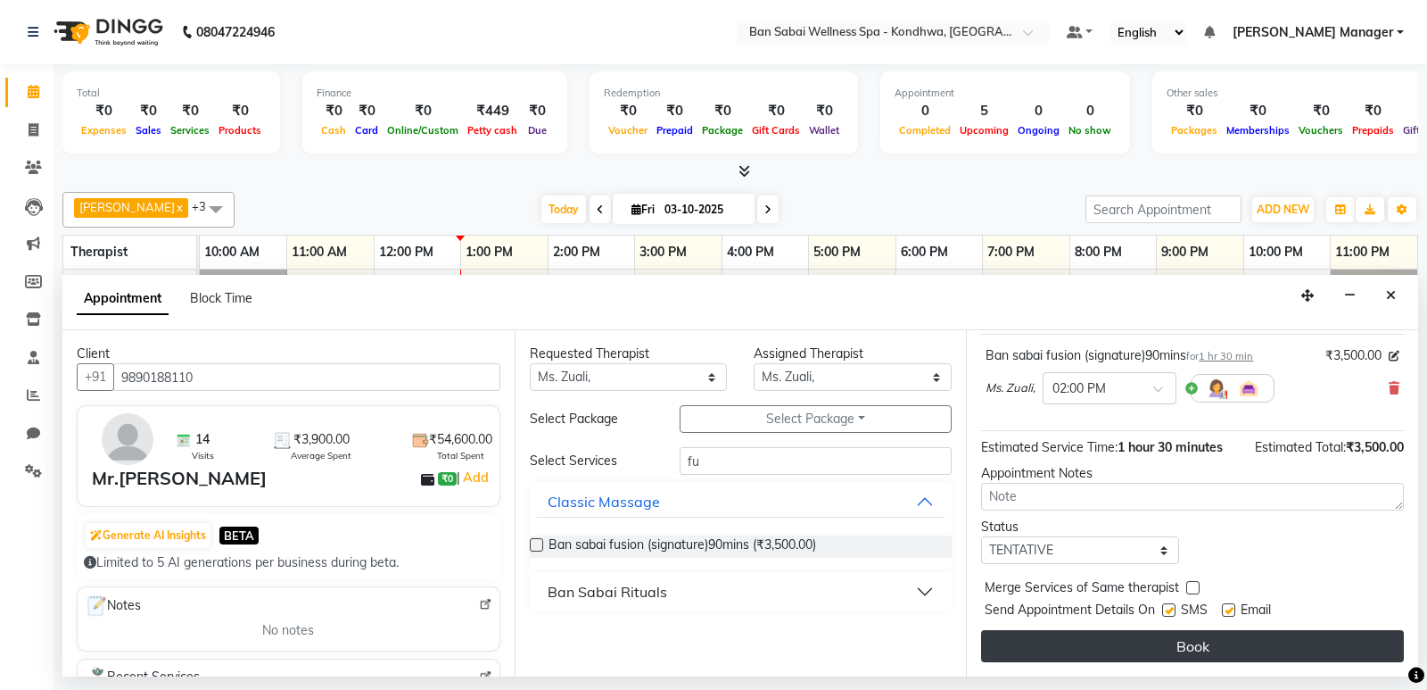
click at [1072, 640] on button "Book" at bounding box center [1192, 646] width 423 height 32
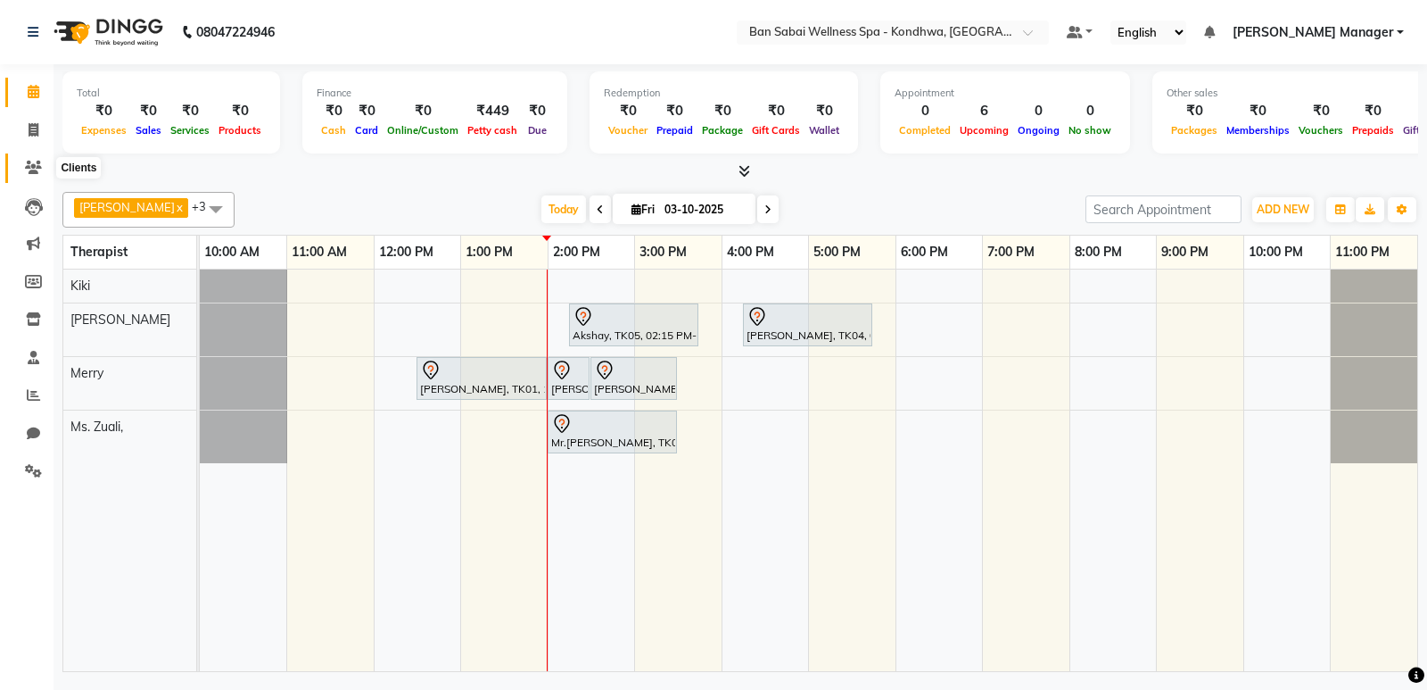
click at [27, 170] on icon at bounding box center [33, 167] width 17 height 13
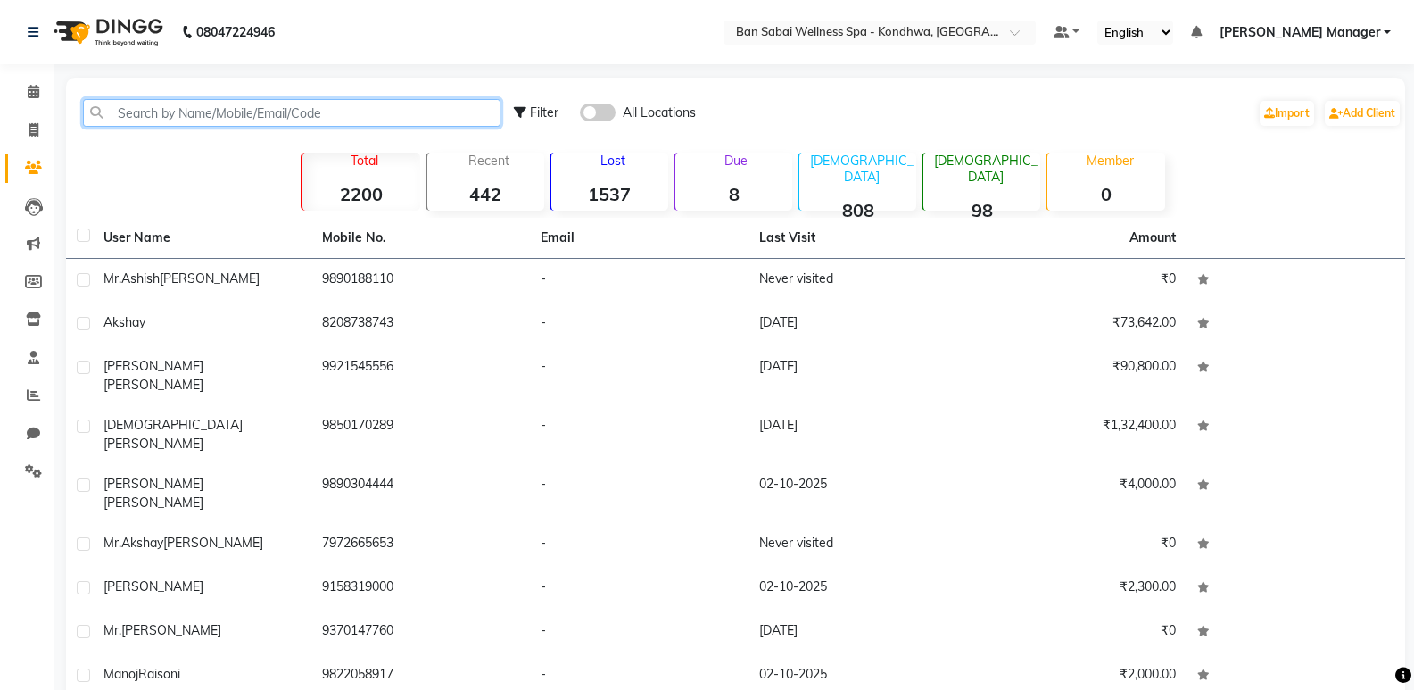
click at [284, 112] on input "text" at bounding box center [291, 113] width 417 height 28
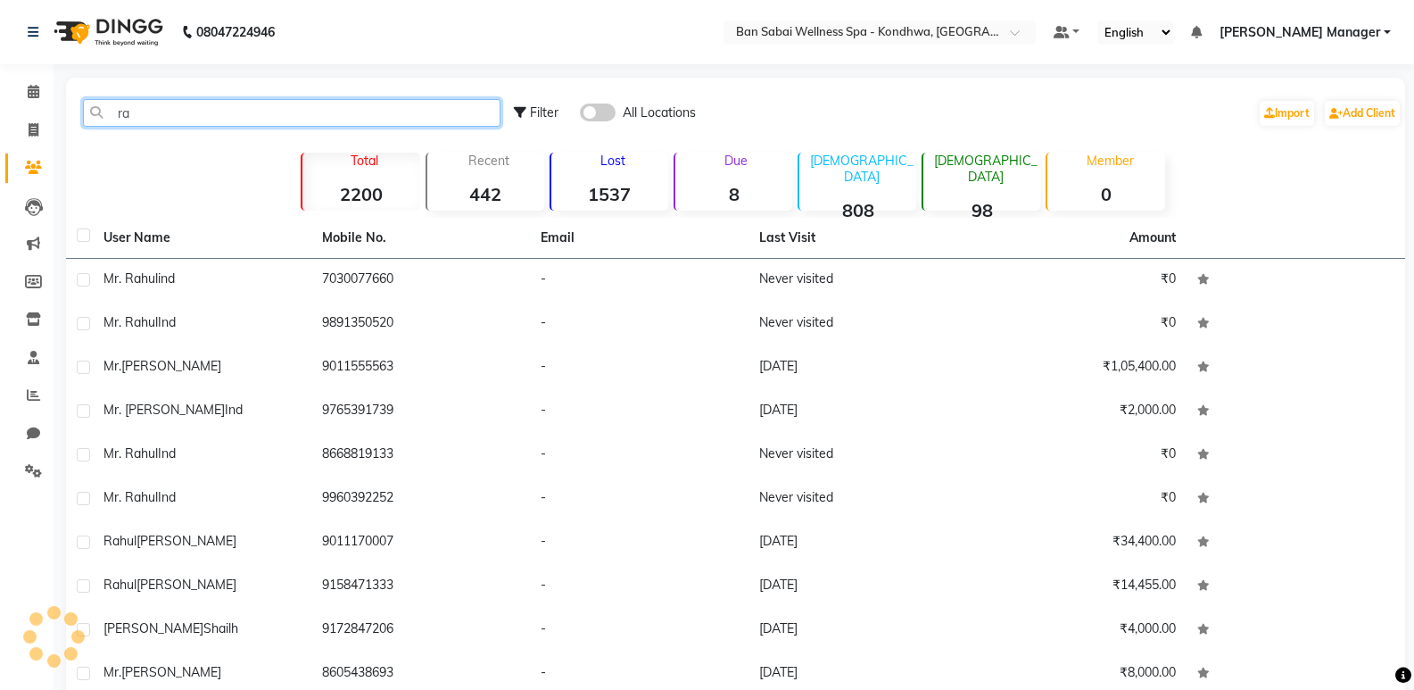
type input "r"
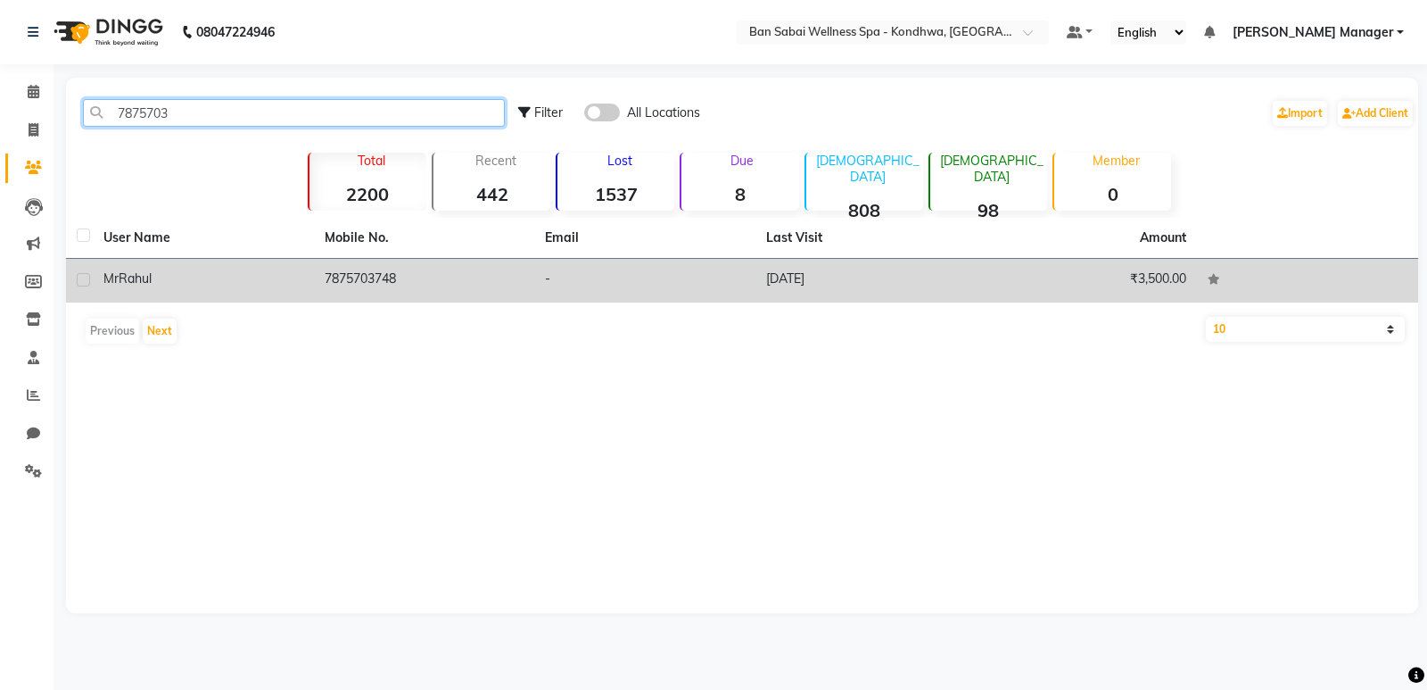
type input "7875703"
click at [359, 273] on td "7875703748" at bounding box center [424, 281] width 221 height 44
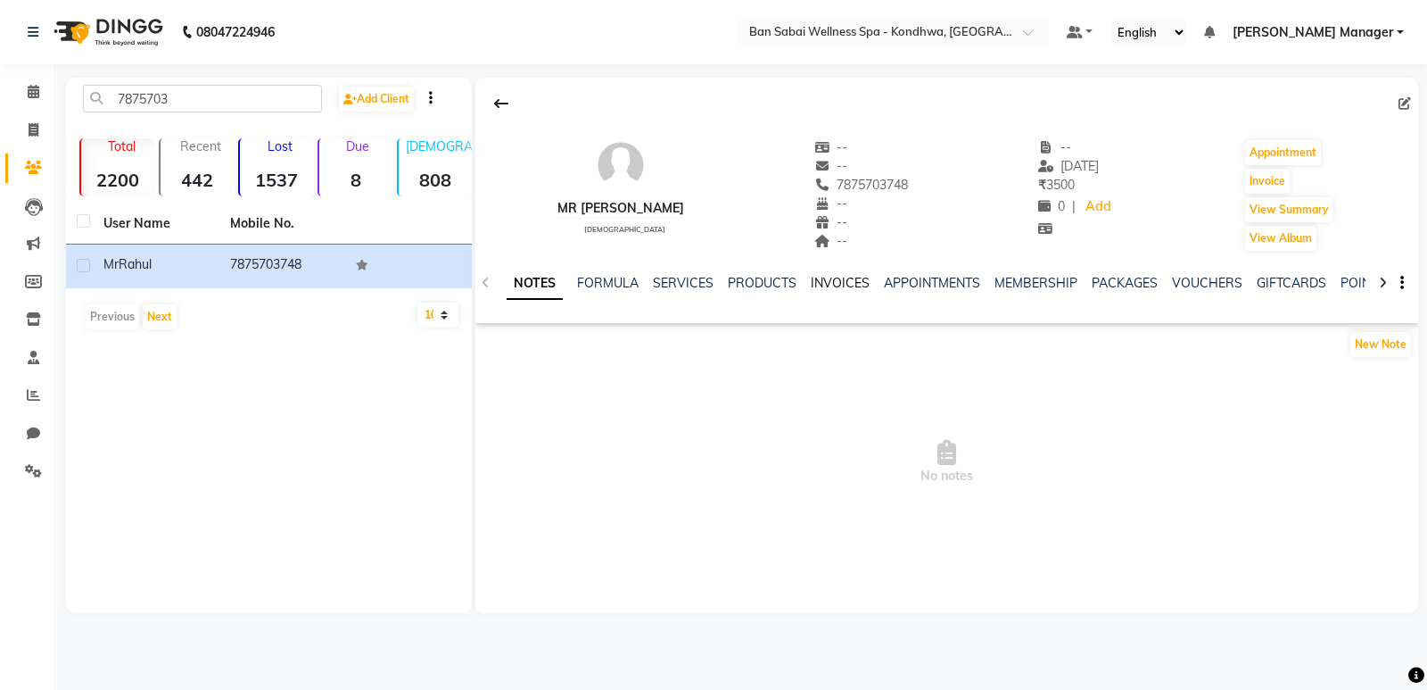
click at [846, 286] on link "INVOICES" at bounding box center [840, 283] width 59 height 16
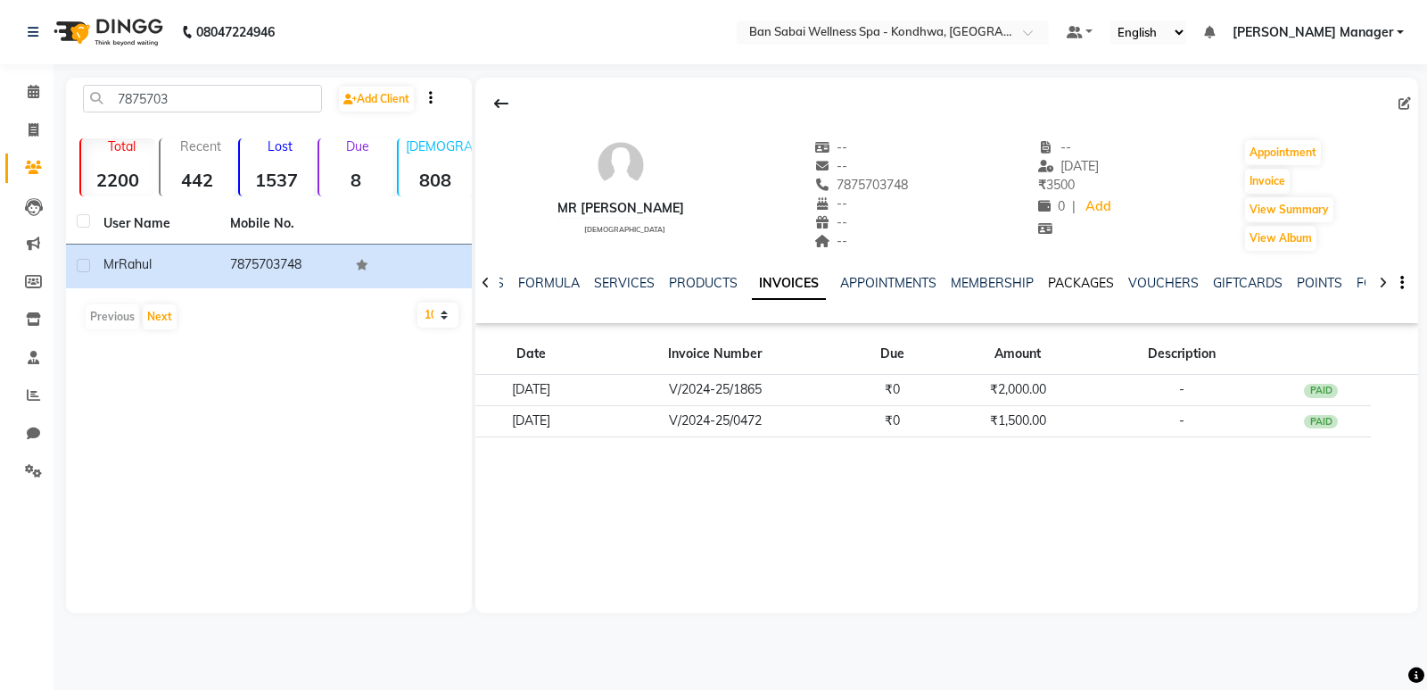
click at [1055, 282] on link "PACKAGES" at bounding box center [1081, 283] width 66 height 16
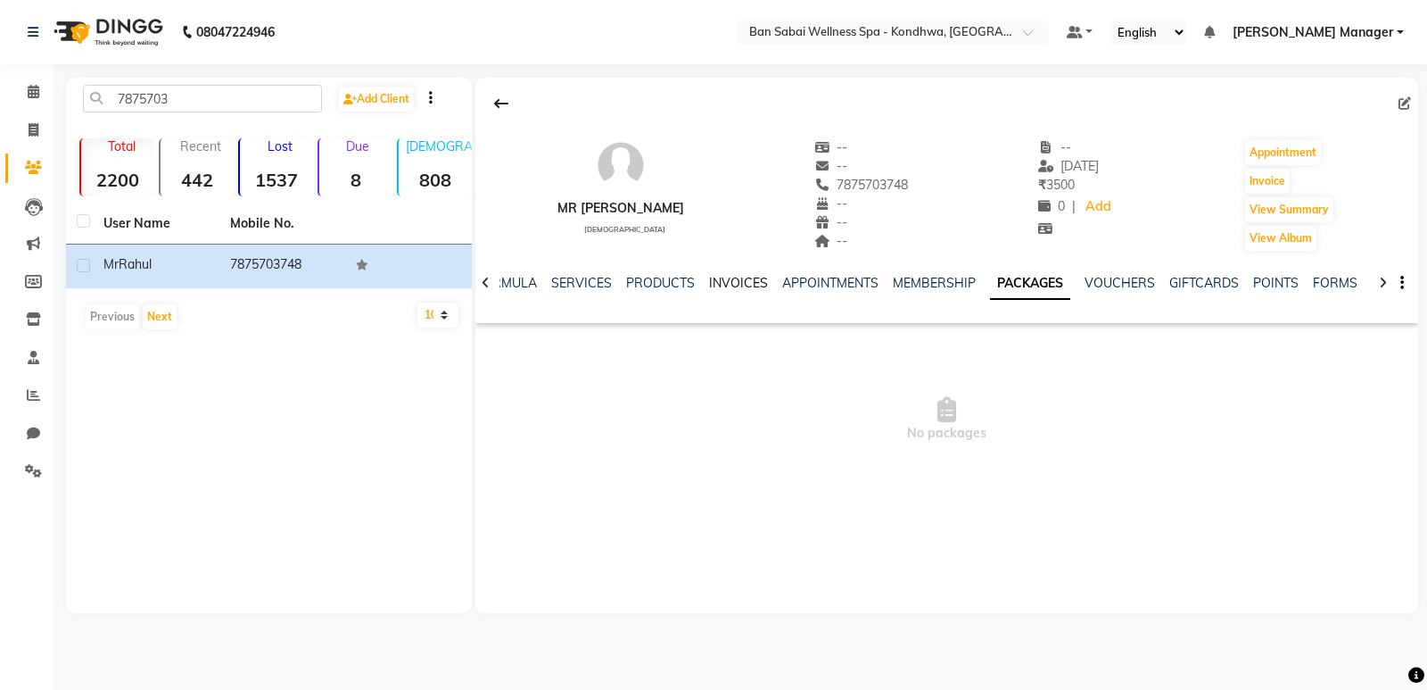
click at [754, 284] on link "INVOICES" at bounding box center [738, 283] width 59 height 16
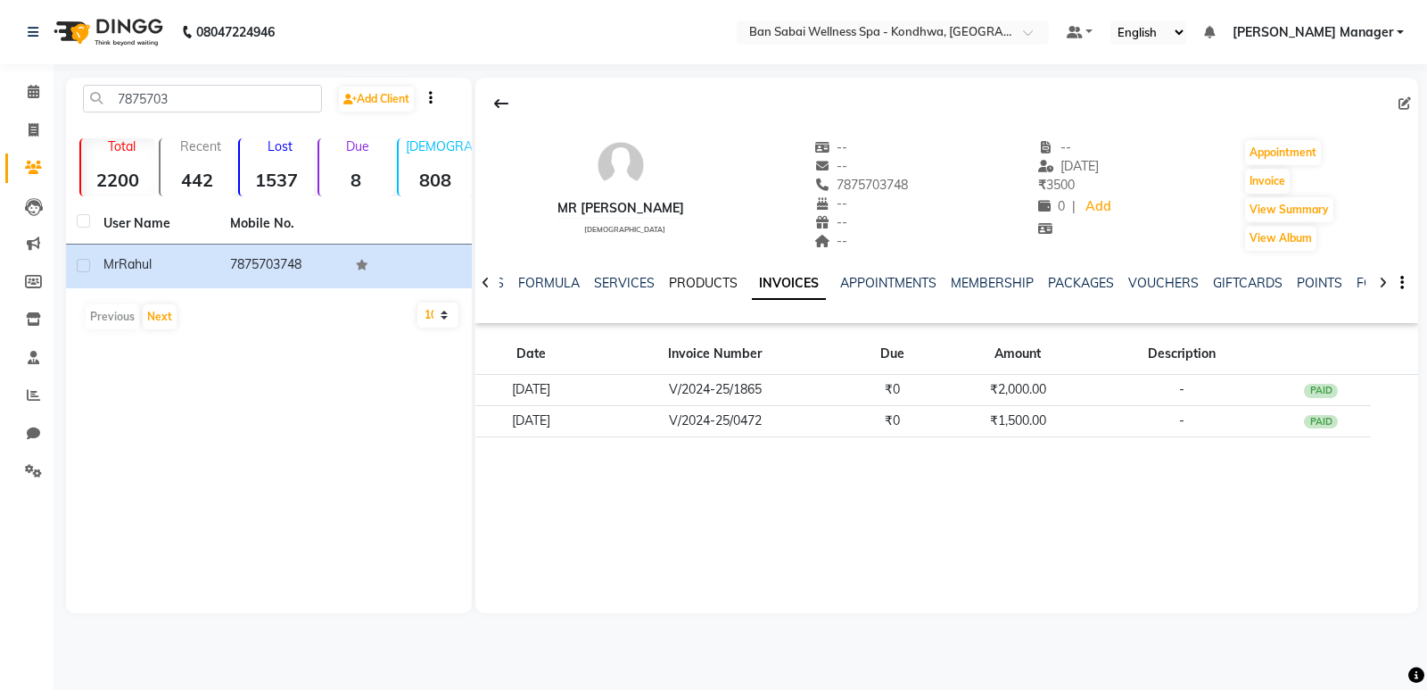
click at [719, 285] on link "PRODUCTS" at bounding box center [703, 283] width 69 height 16
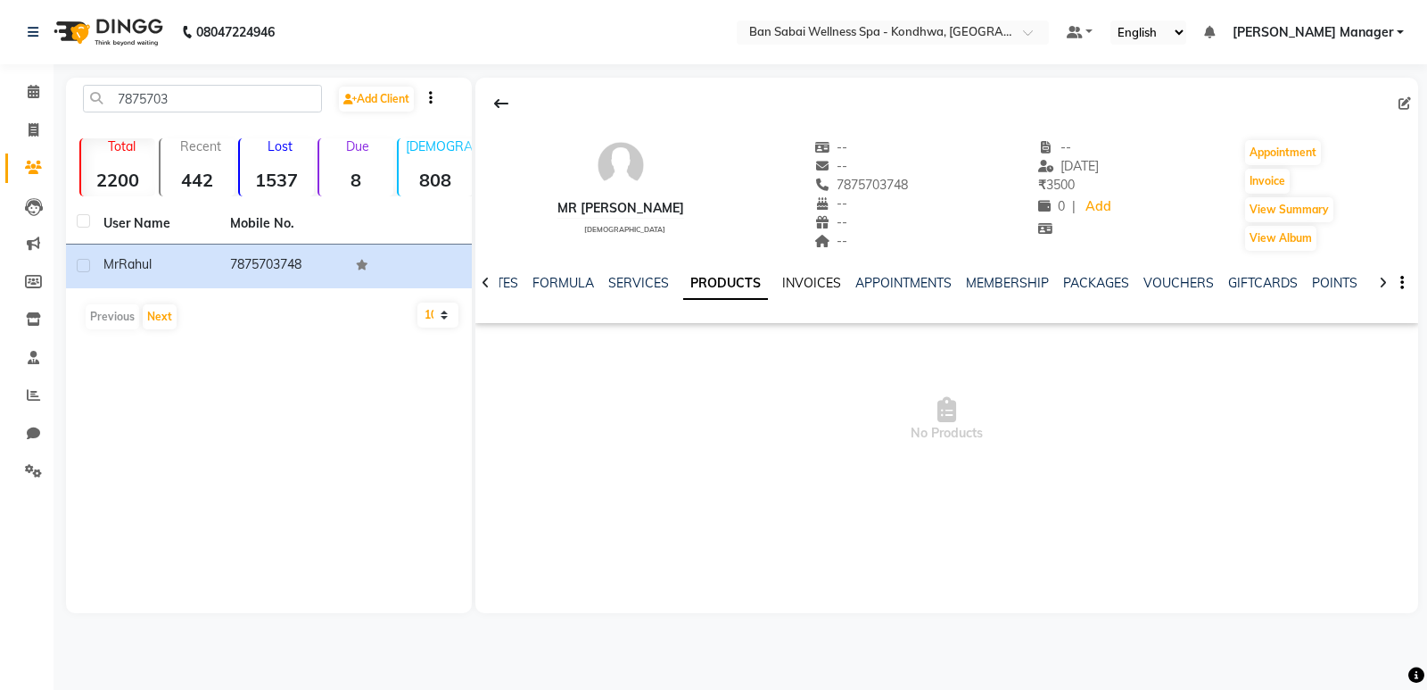
click at [794, 280] on link "INVOICES" at bounding box center [811, 283] width 59 height 16
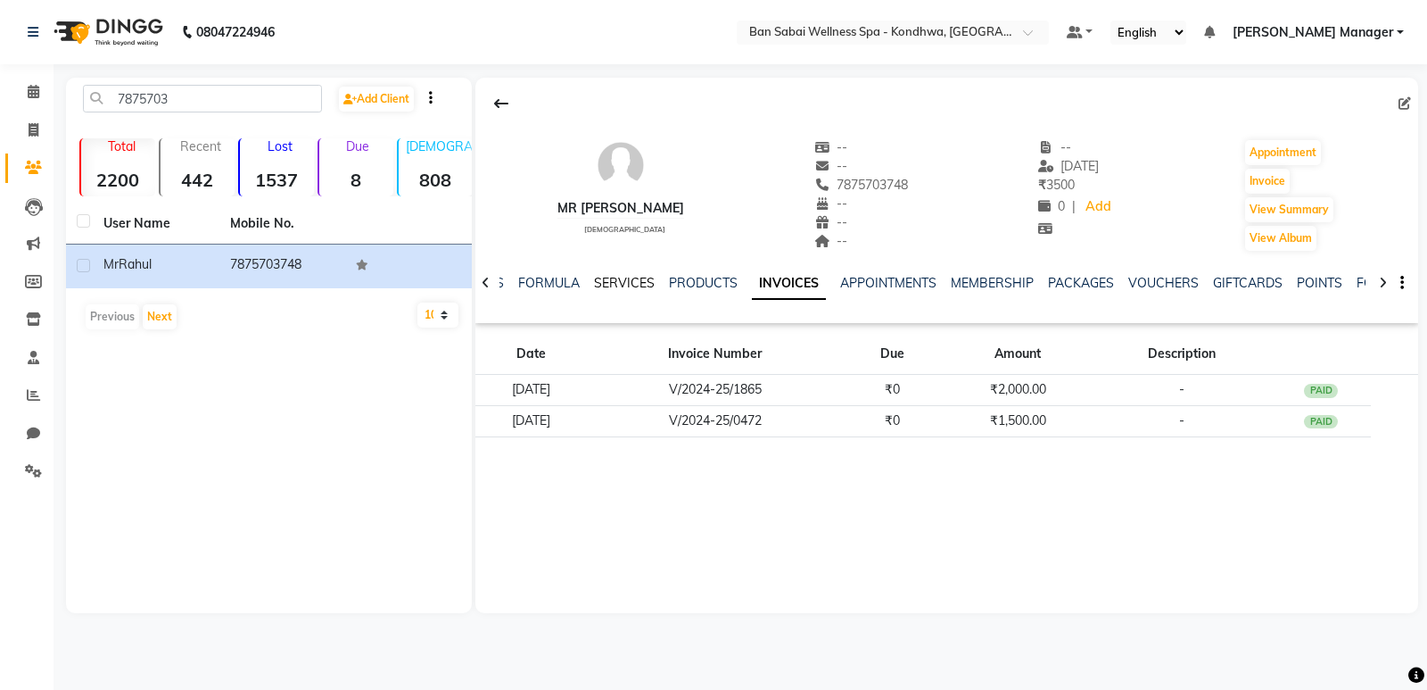
click at [614, 285] on link "SERVICES" at bounding box center [624, 283] width 61 height 16
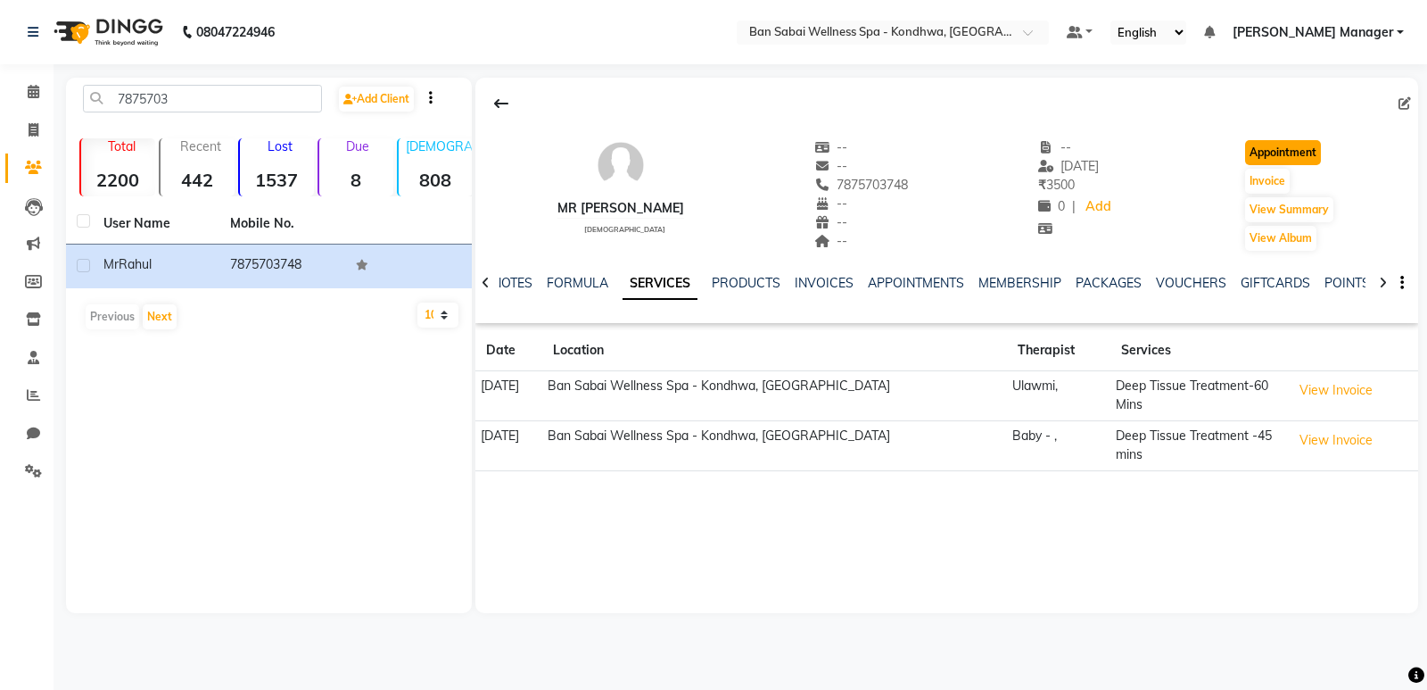
click at [1270, 153] on button "Appointment" at bounding box center [1283, 152] width 76 height 25
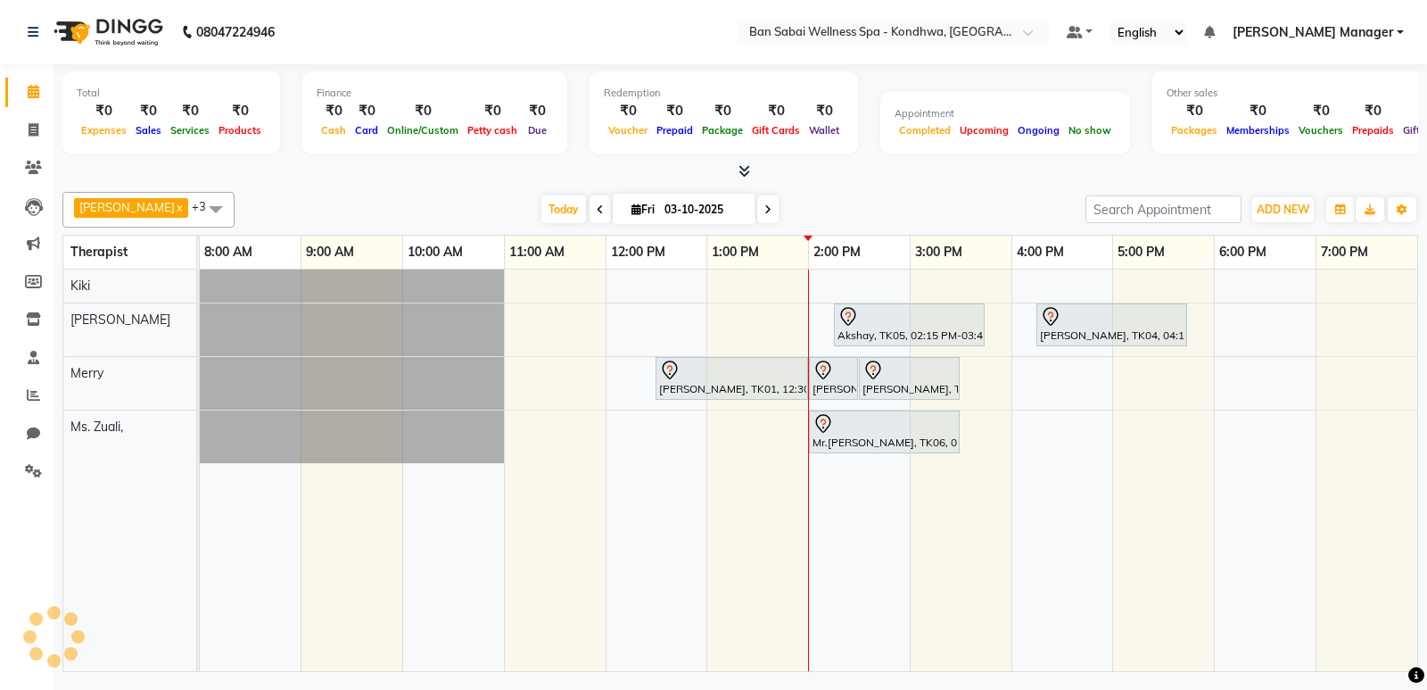
select select "660"
select select "tentative"
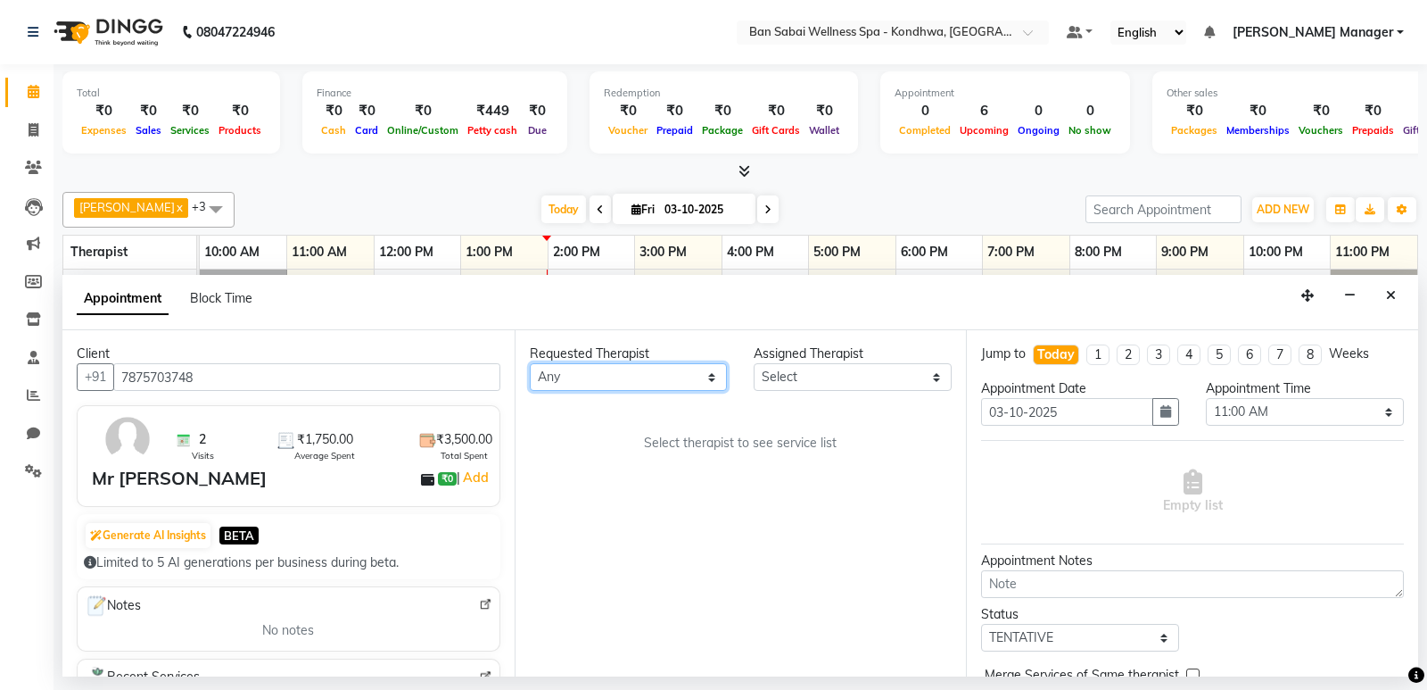
click at [586, 378] on select "Any Kiki [PERSON_NAME] [PERSON_NAME] Ms. Zuali," at bounding box center [629, 377] width 198 height 28
select select "78604"
click at [530, 363] on select "Any Kiki [PERSON_NAME] [PERSON_NAME] Ms. Zuali," at bounding box center [629, 377] width 198 height 28
select select "78604"
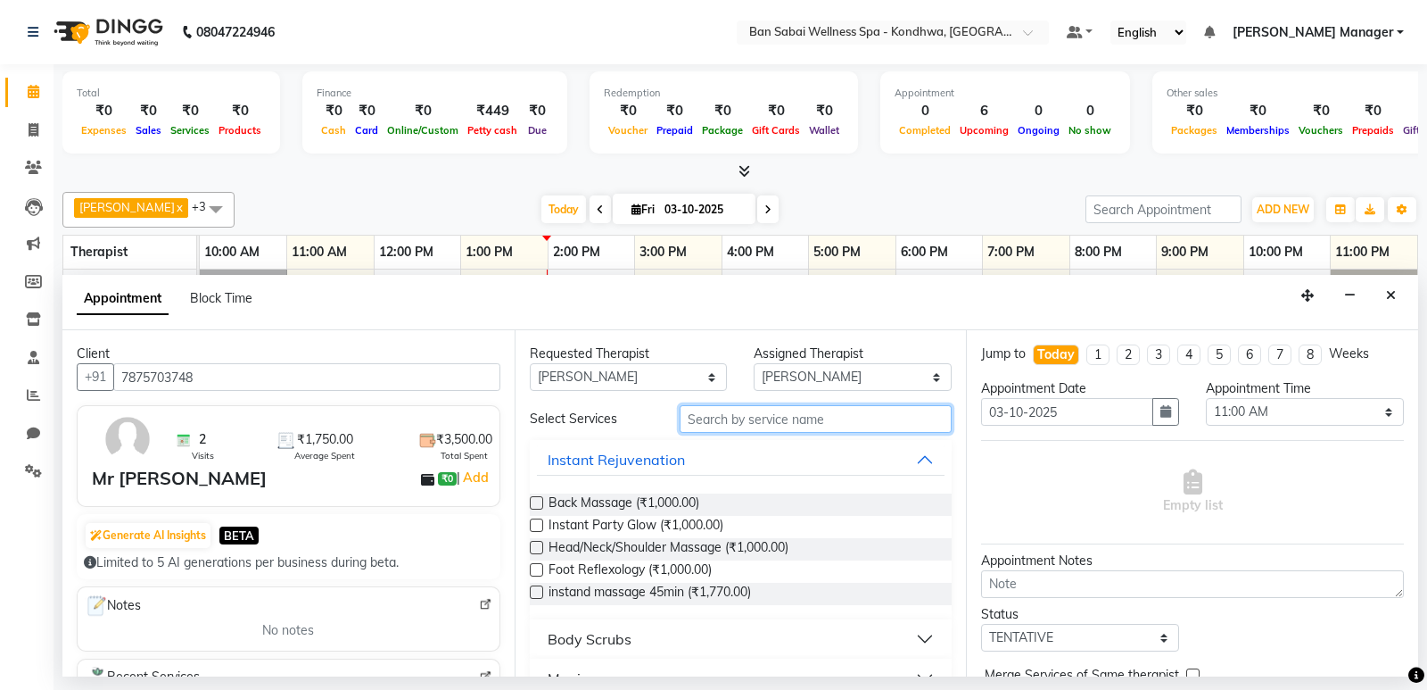
click at [790, 423] on input "text" at bounding box center [816, 419] width 273 height 28
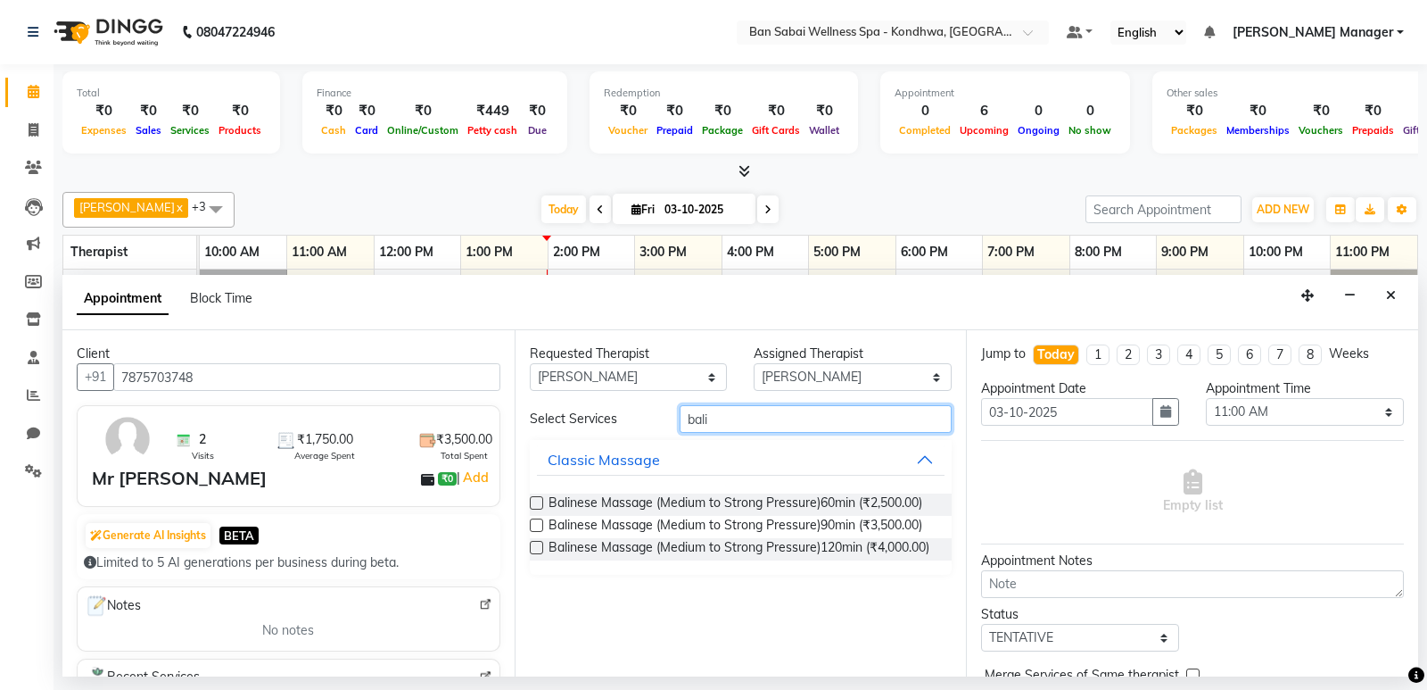
type input "bali"
click at [536, 498] on label at bounding box center [536, 502] width 13 height 13
click at [536, 499] on input "checkbox" at bounding box center [536, 505] width 12 height 12
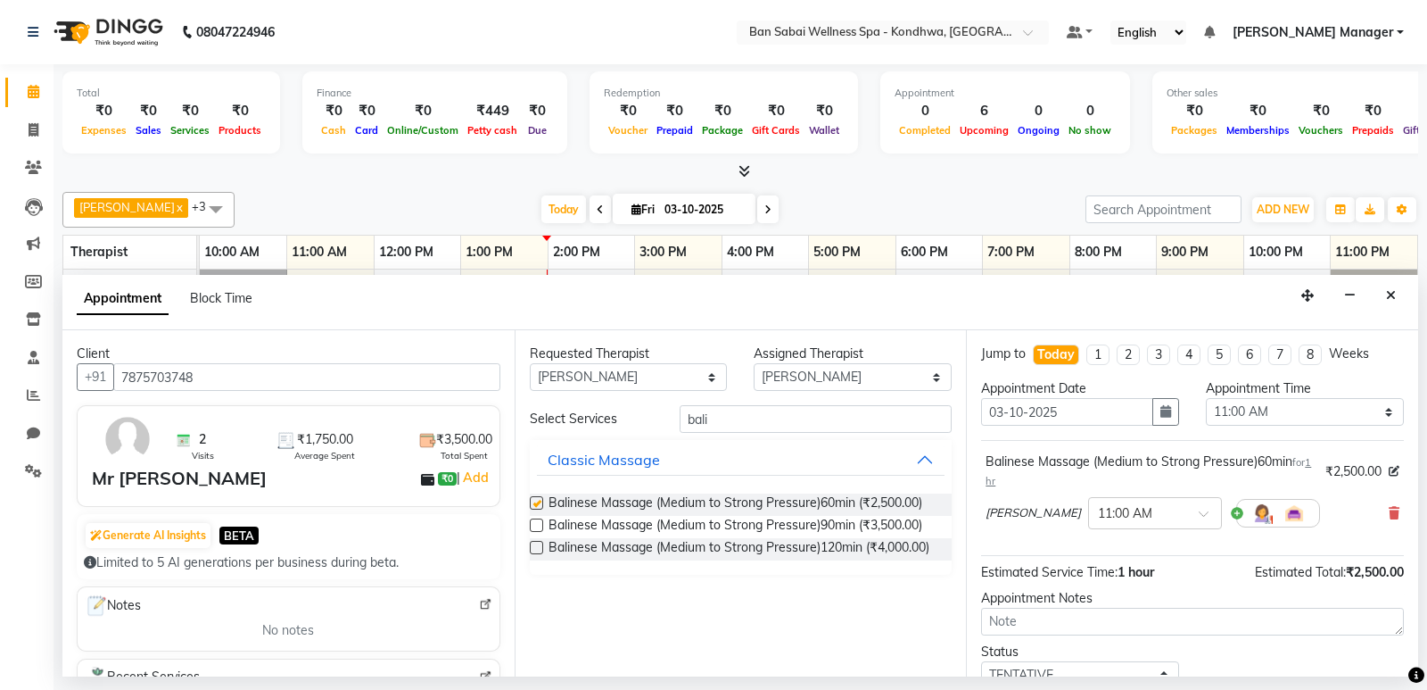
checkbox input "false"
click at [1098, 518] on input "text" at bounding box center [1137, 511] width 78 height 19
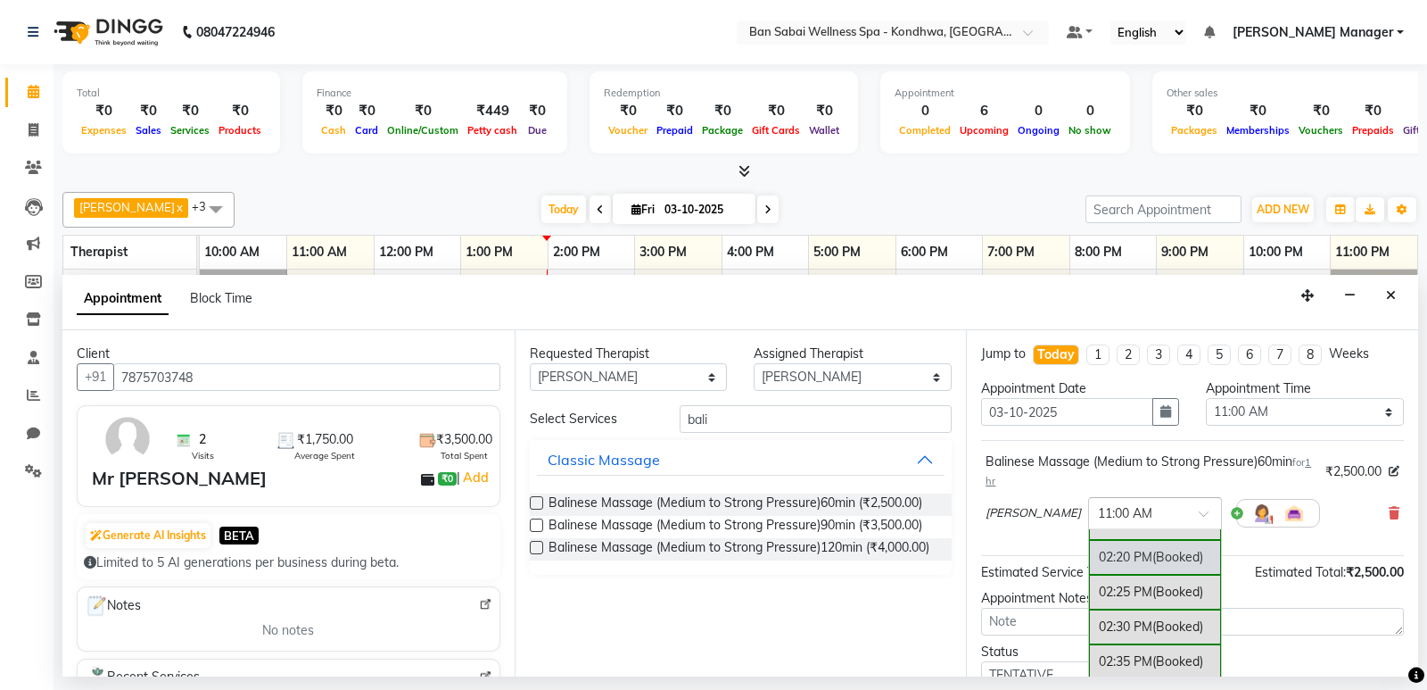
scroll to position [1338, 0]
click at [1089, 624] on div "02:35 PM (Booked)" at bounding box center [1155, 634] width 132 height 35
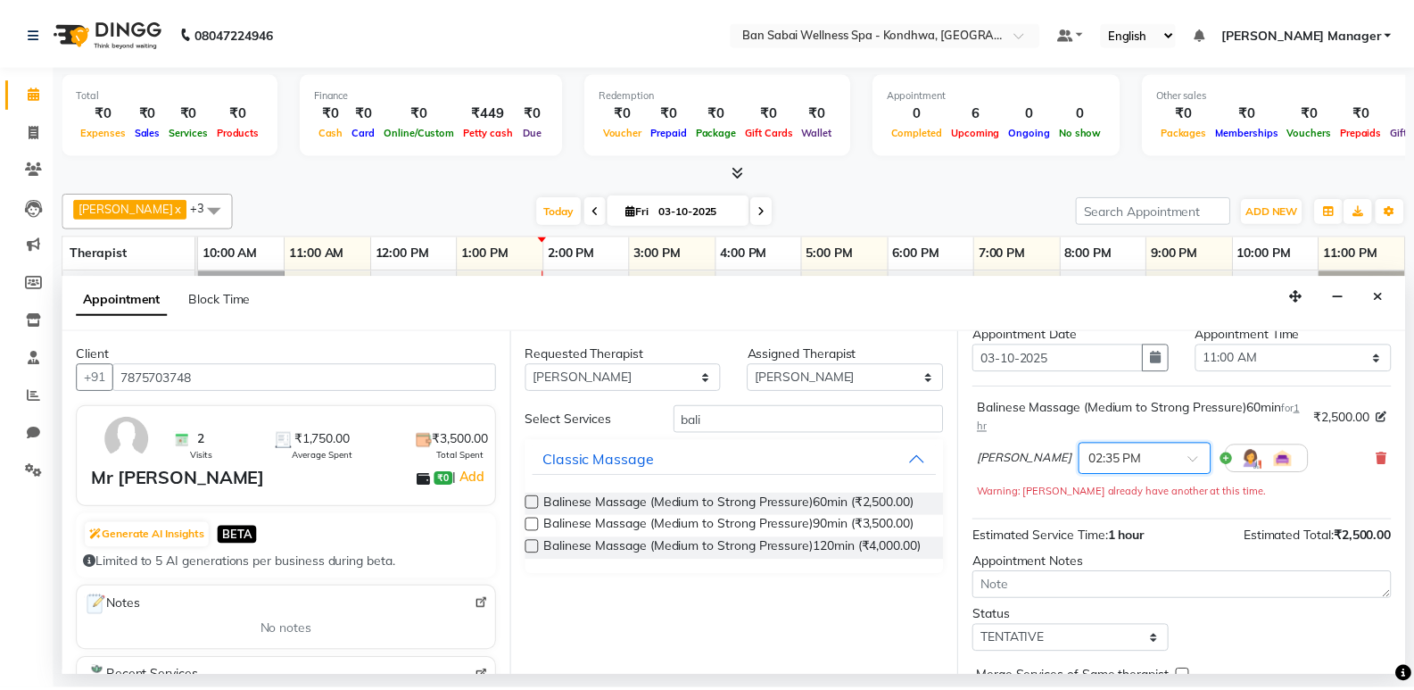
scroll to position [144, 0]
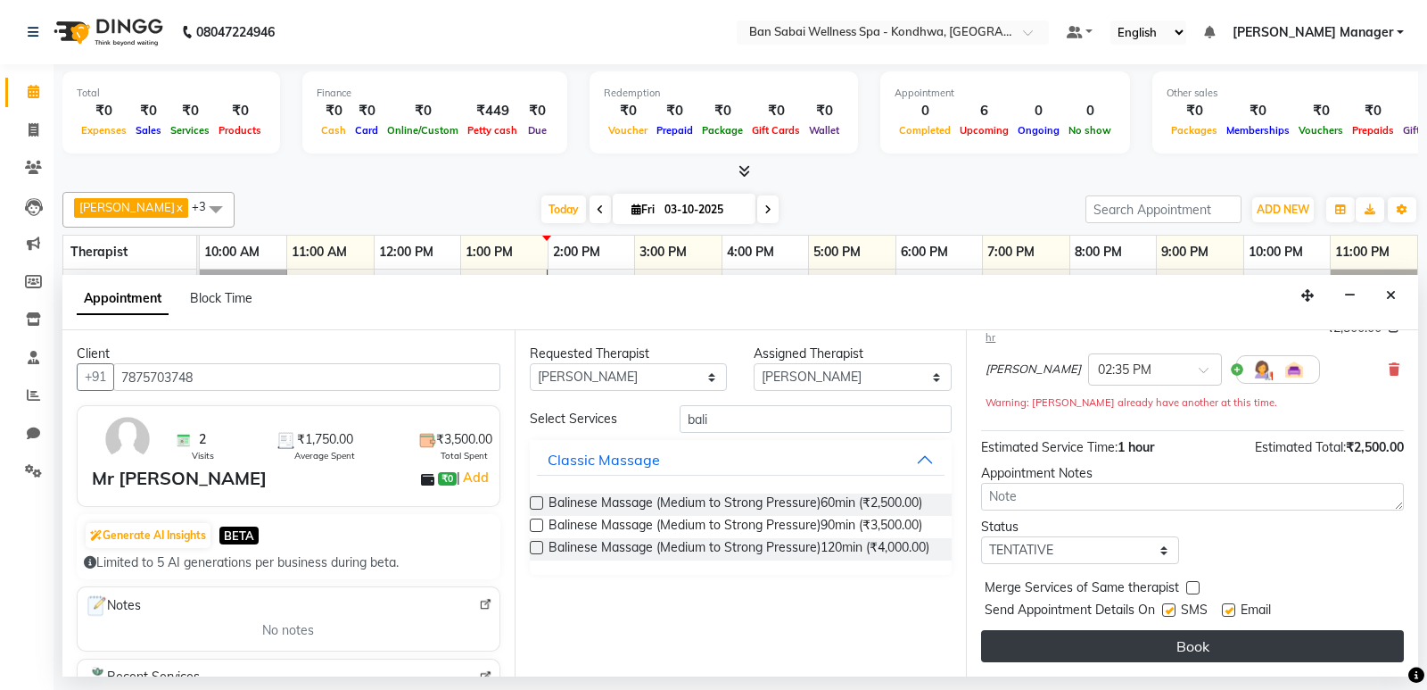
click at [1073, 649] on button "Book" at bounding box center [1192, 646] width 423 height 32
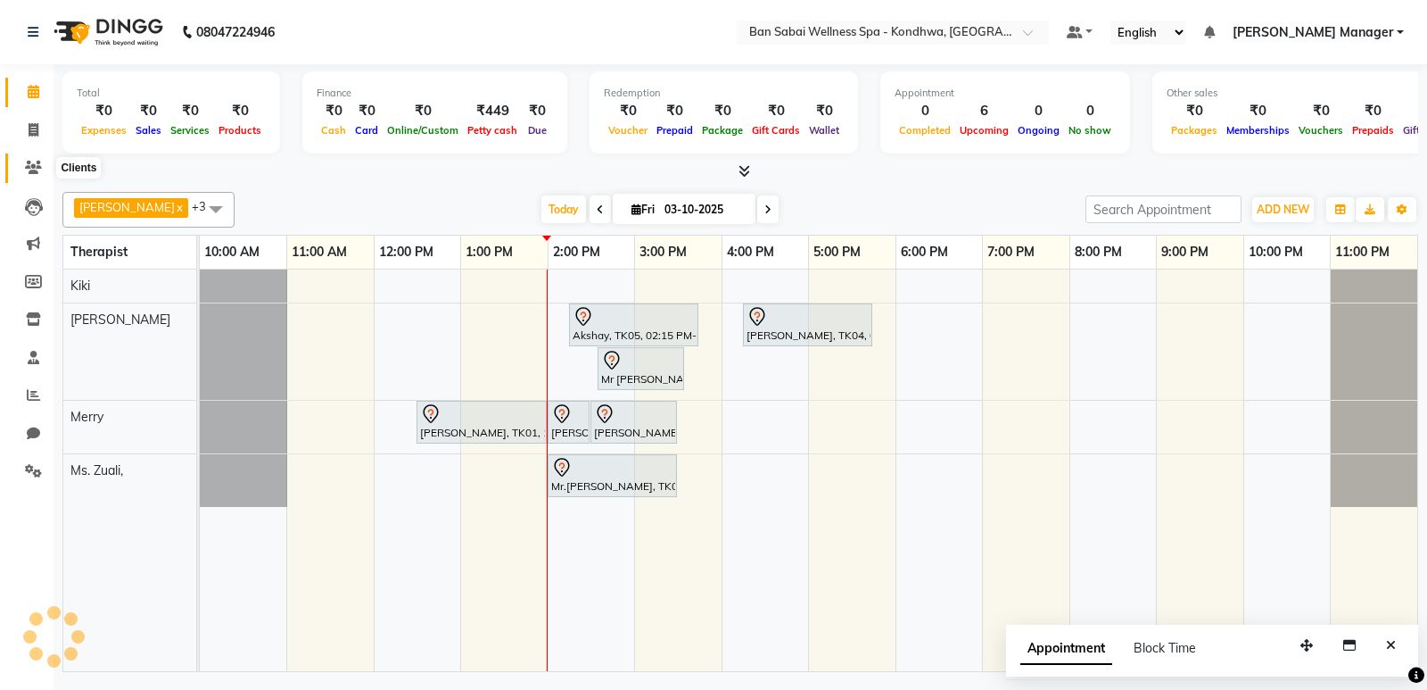
click at [30, 159] on span at bounding box center [33, 168] width 31 height 21
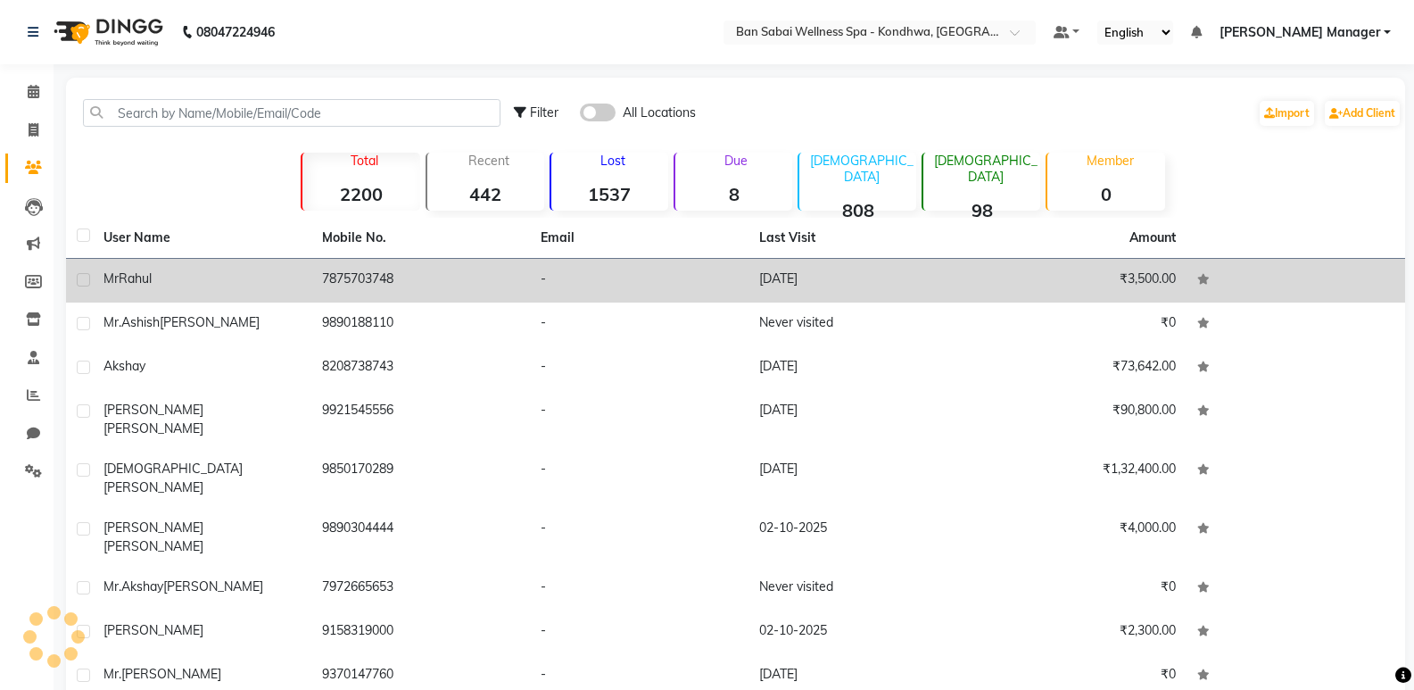
click at [442, 274] on td "7875703748" at bounding box center [420, 281] width 219 height 44
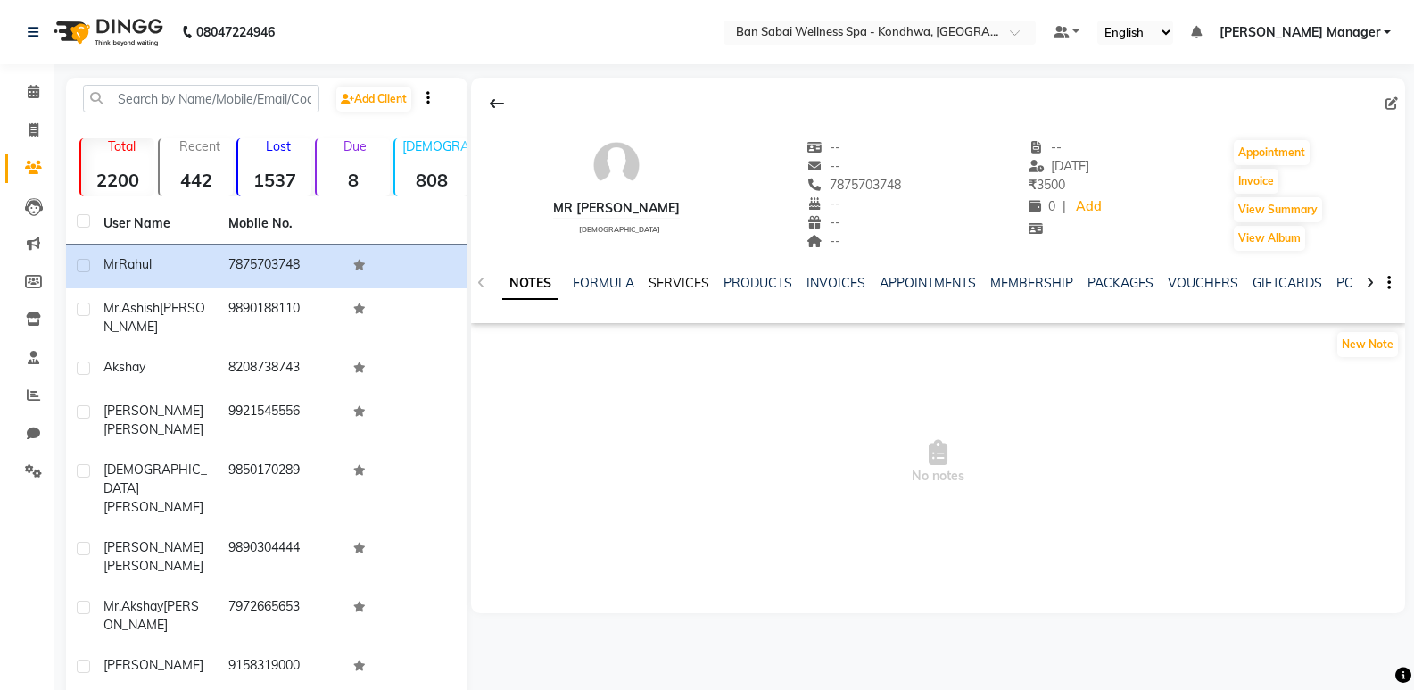
click at [680, 285] on link "SERVICES" at bounding box center [678, 283] width 61 height 16
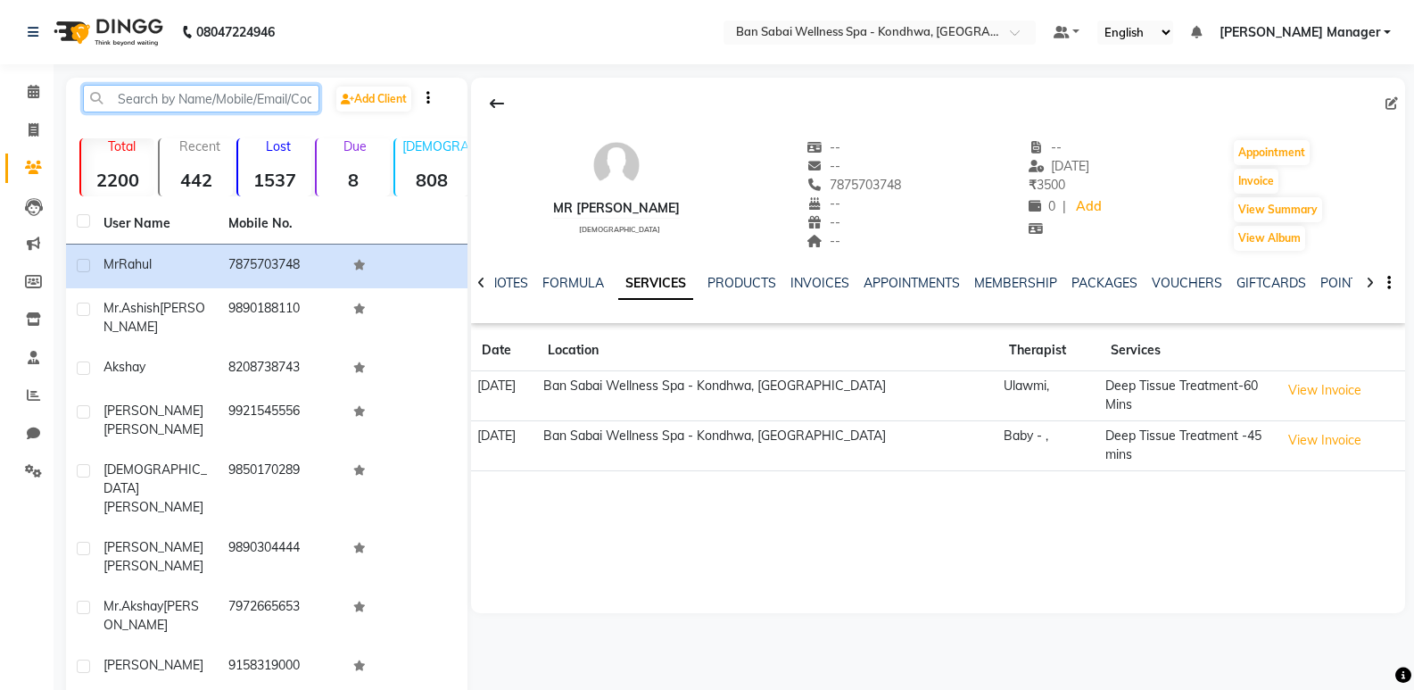
click at [184, 95] on input "text" at bounding box center [201, 99] width 236 height 28
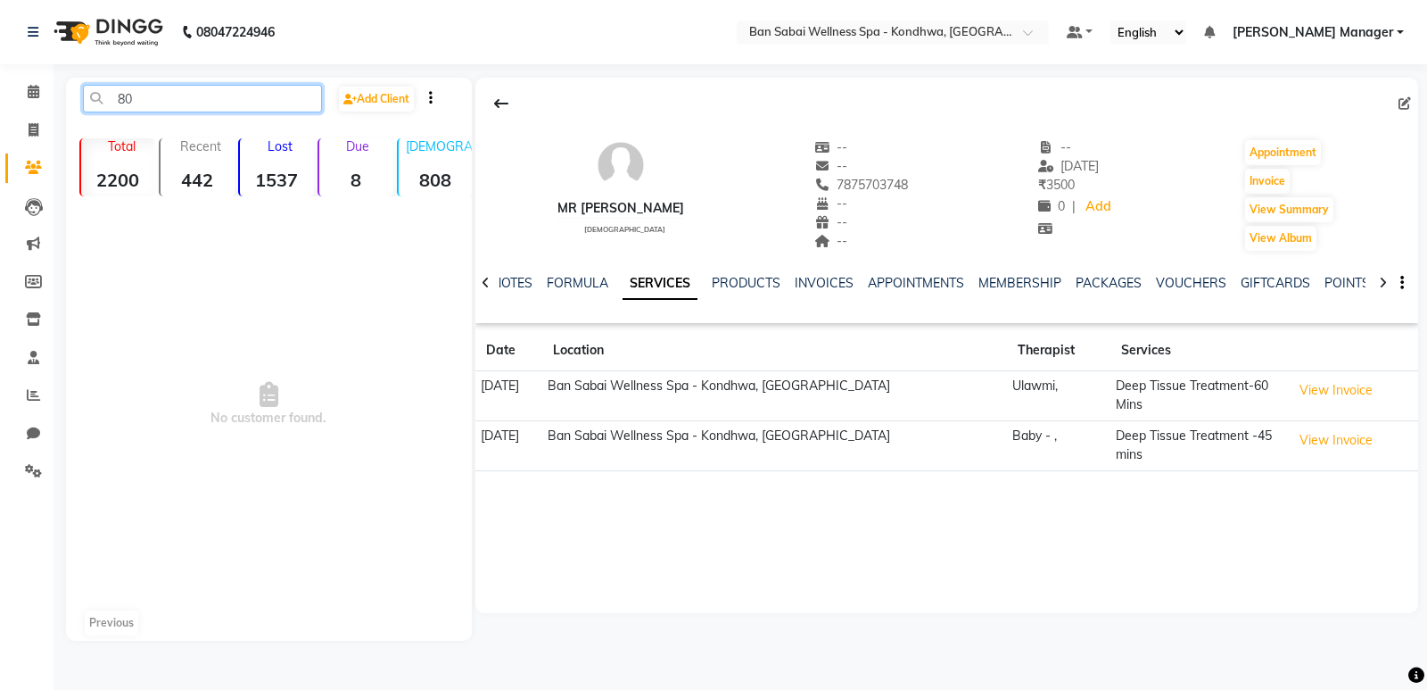
type input "8"
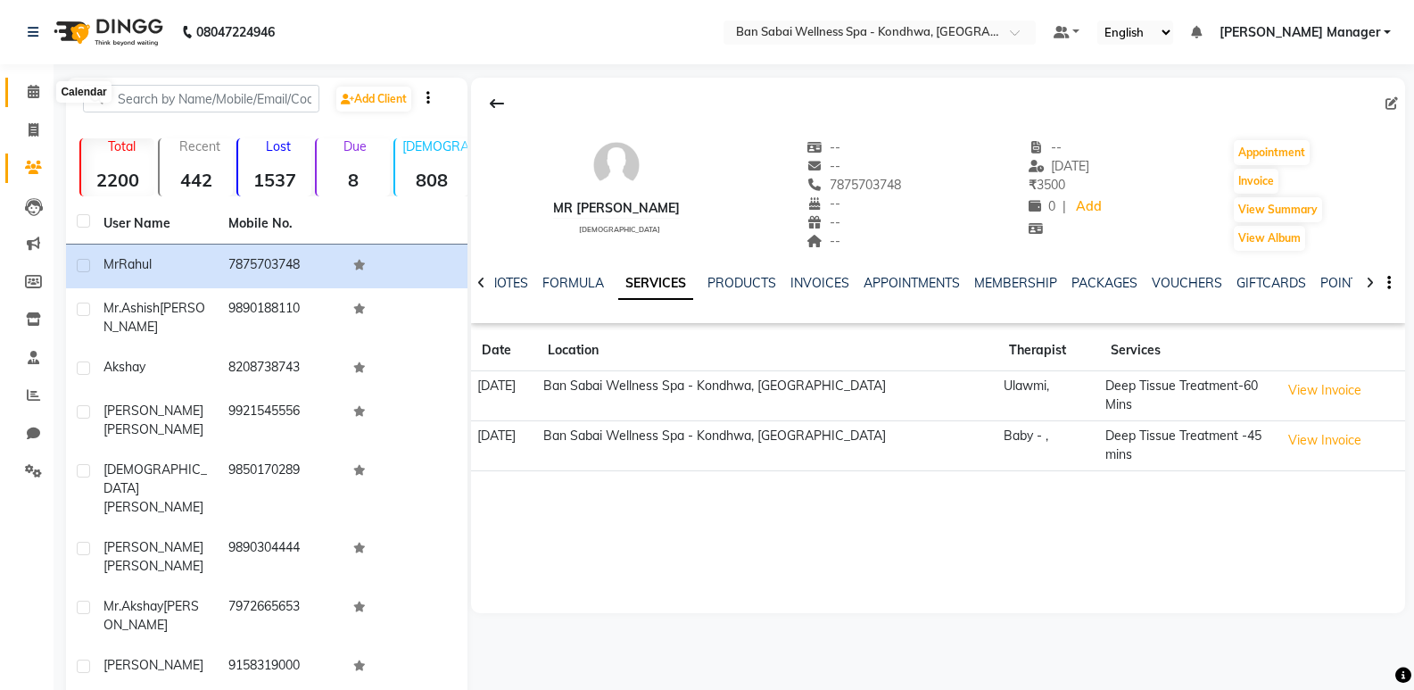
click at [31, 91] on icon at bounding box center [34, 91] width 12 height 13
